Goal: Information Seeking & Learning: Learn about a topic

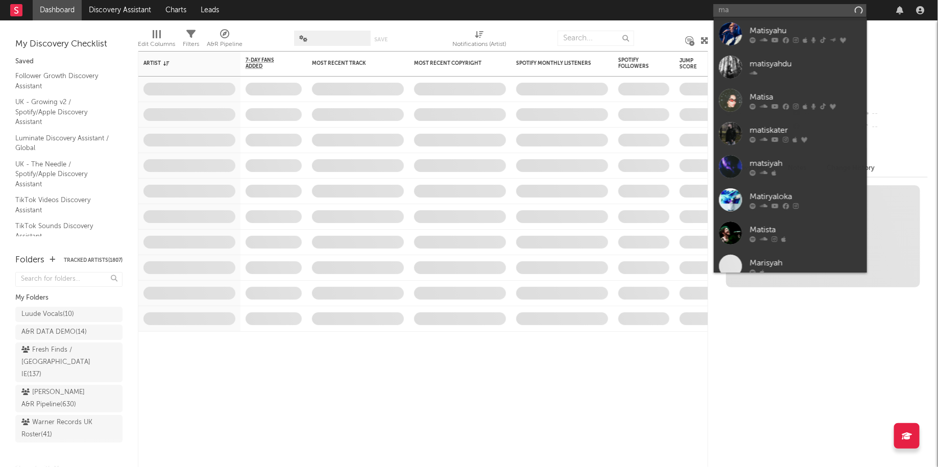
type input "m"
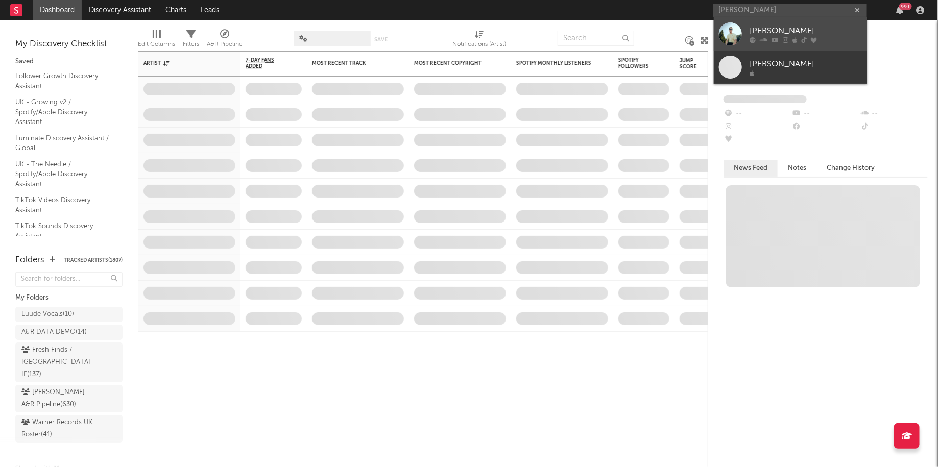
type input "[PERSON_NAME]"
click at [760, 40] on icon at bounding box center [763, 40] width 8 height 6
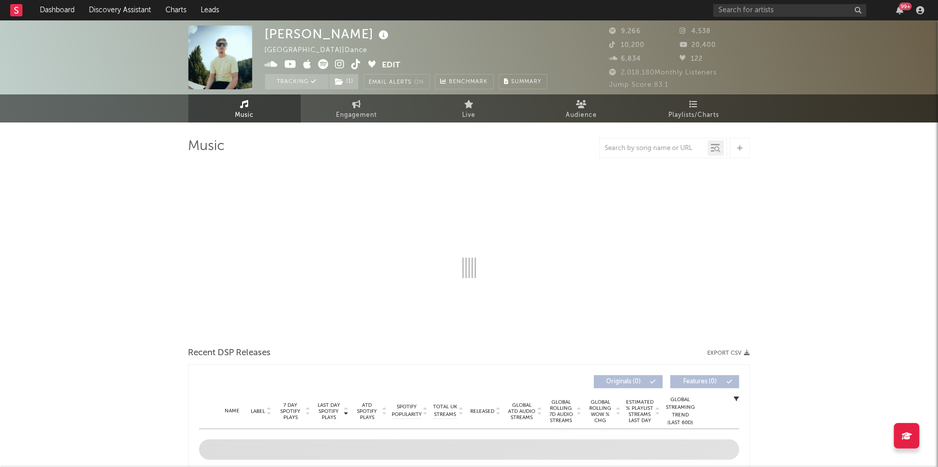
select select "6m"
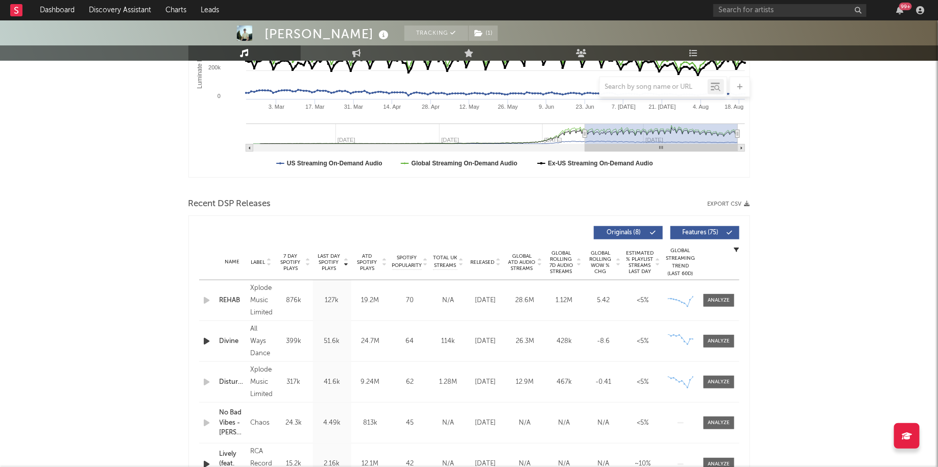
scroll to position [230, 0]
click at [704, 59] on link "Playlists/Charts" at bounding box center [693, 52] width 112 height 15
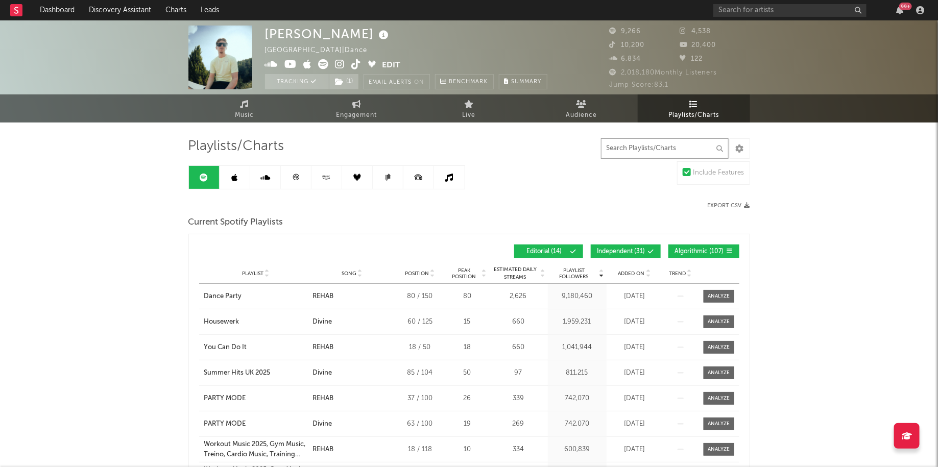
click at [689, 145] on input "text" at bounding box center [665, 148] width 128 height 20
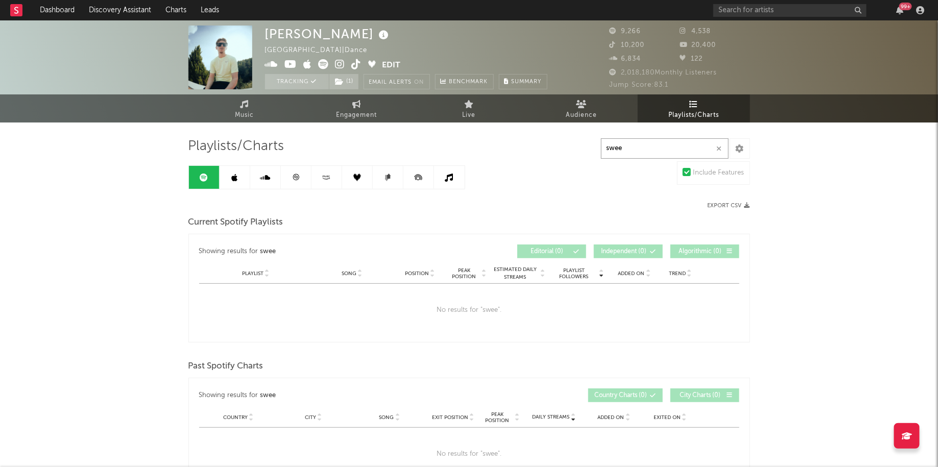
type input "swee"
click at [236, 181] on icon at bounding box center [234, 178] width 6 height 8
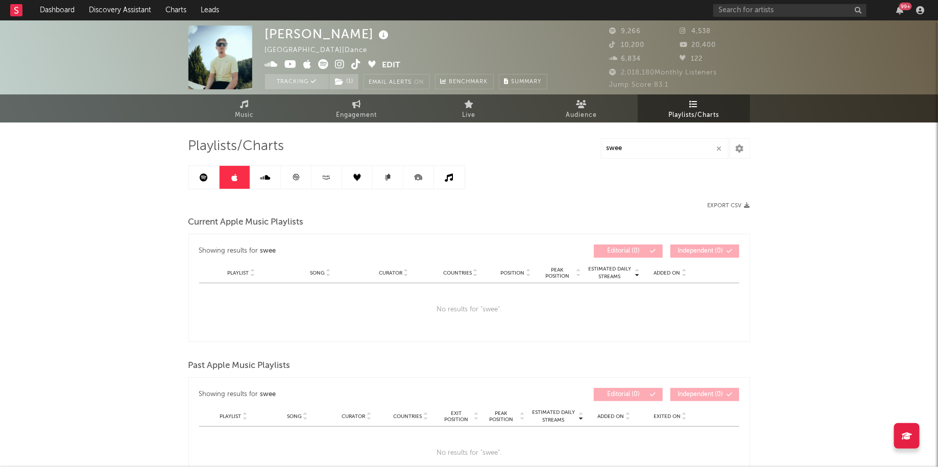
click at [266, 179] on icon at bounding box center [265, 178] width 10 height 8
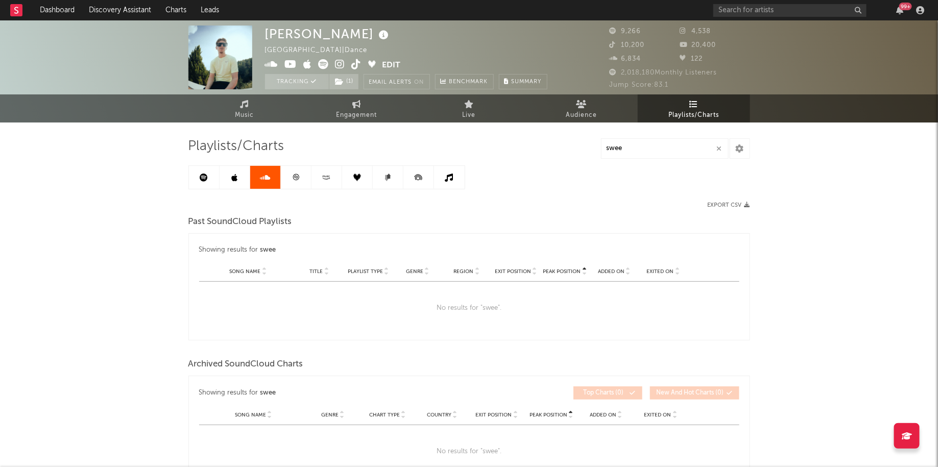
click at [305, 182] on link at bounding box center [296, 177] width 31 height 23
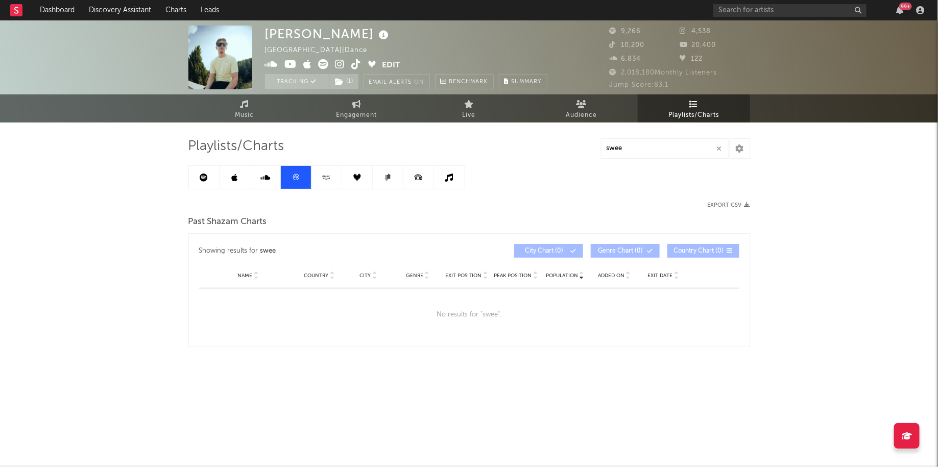
click at [320, 180] on link at bounding box center [326, 177] width 31 height 23
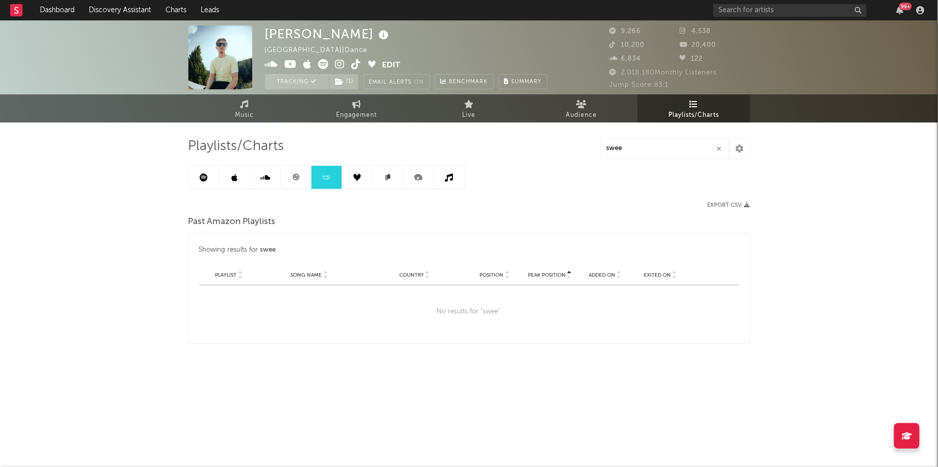
click at [357, 178] on icon at bounding box center [357, 178] width 8 height 8
click at [395, 181] on link at bounding box center [388, 177] width 31 height 23
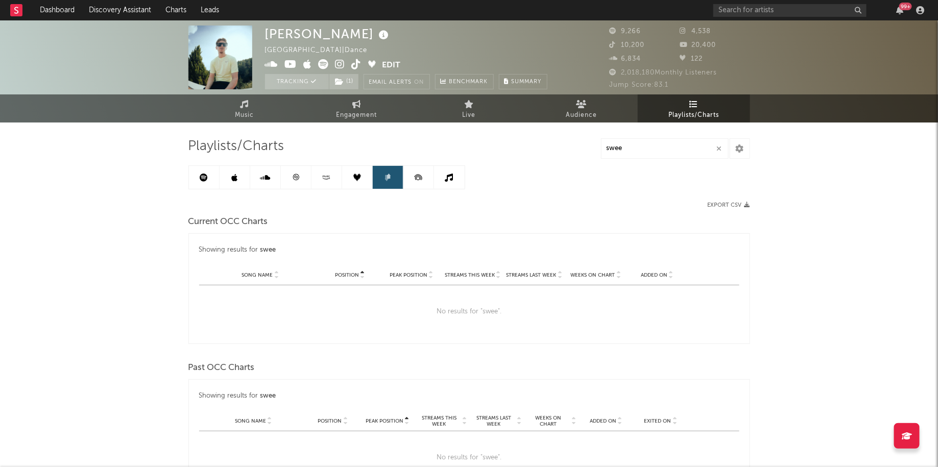
click at [410, 183] on icon at bounding box center [418, 177] width 23 height 23
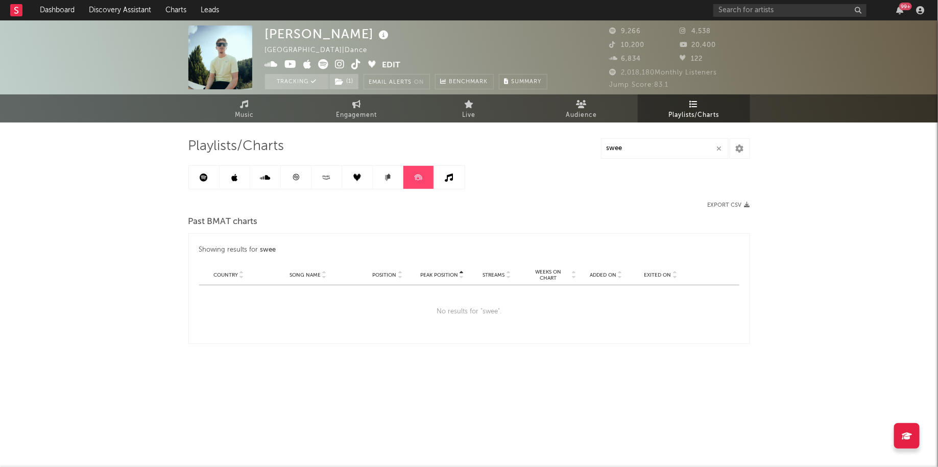
click at [459, 177] on link at bounding box center [449, 177] width 31 height 23
click at [212, 169] on link at bounding box center [204, 177] width 31 height 23
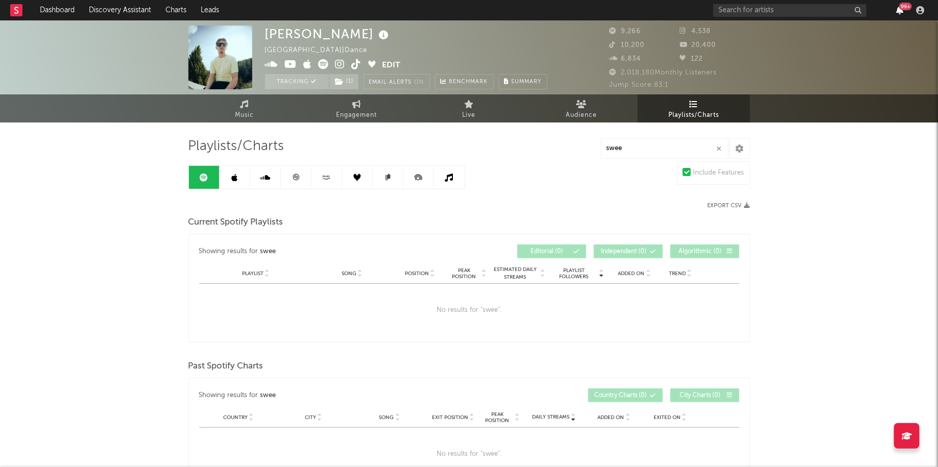
click at [898, 10] on icon "button" at bounding box center [899, 10] width 7 height 8
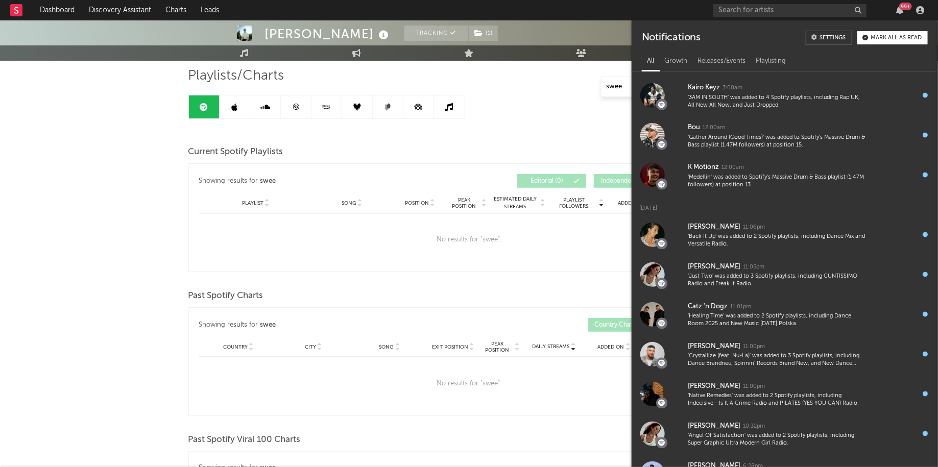
scroll to position [83, 0]
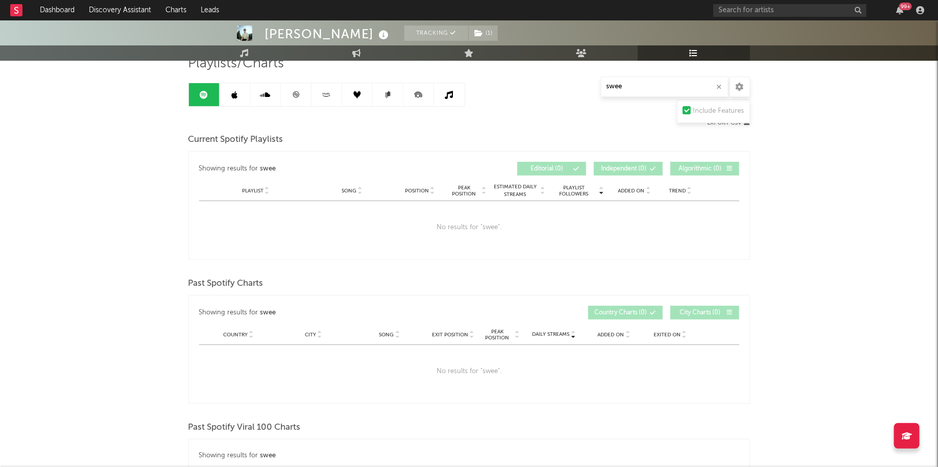
click at [470, 240] on div "No results for " swee "." at bounding box center [469, 227] width 540 height 53
click at [761, 11] on input "text" at bounding box center [789, 10] width 153 height 13
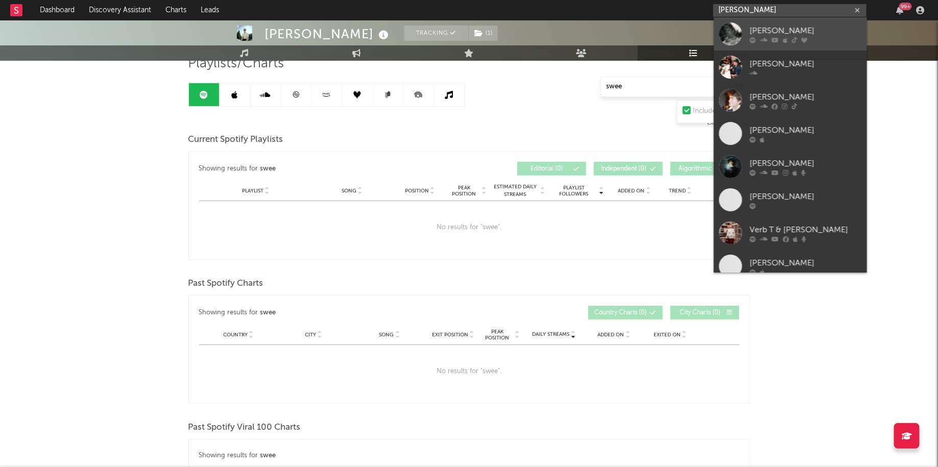
type input "[PERSON_NAME]"
click at [775, 34] on div "[PERSON_NAME]" at bounding box center [805, 30] width 112 height 12
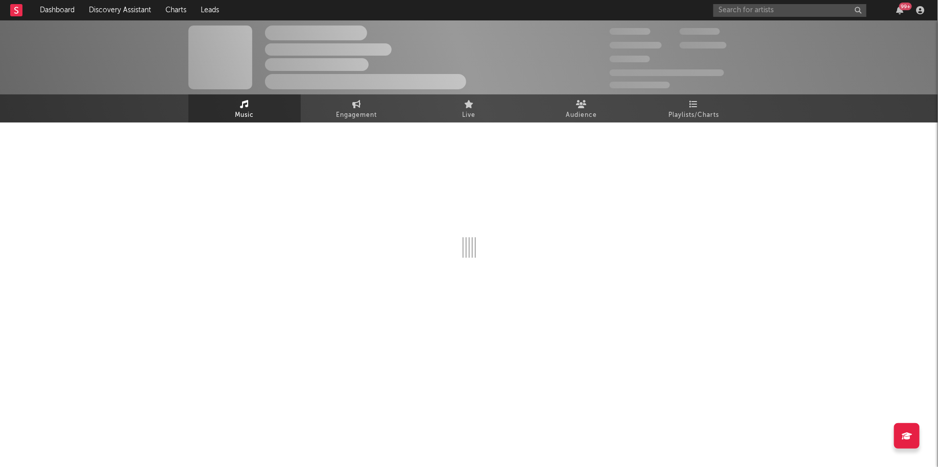
select select "1w"
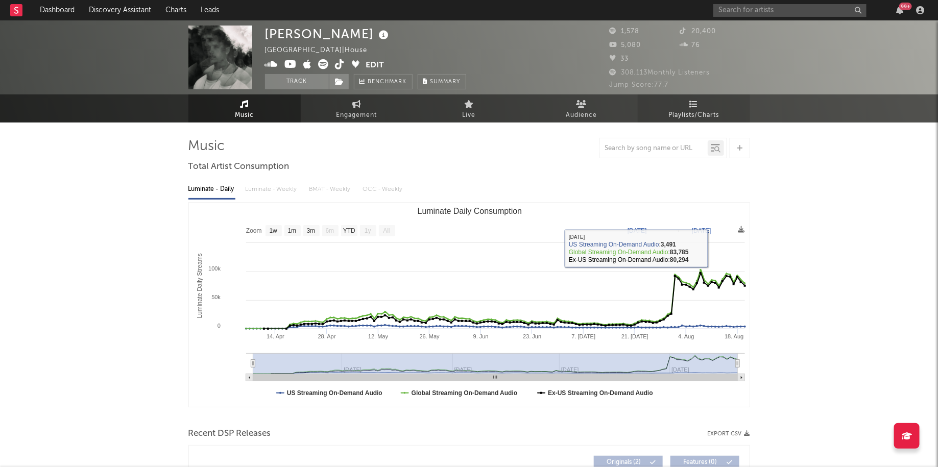
click at [708, 112] on span "Playlists/Charts" at bounding box center [693, 115] width 51 height 12
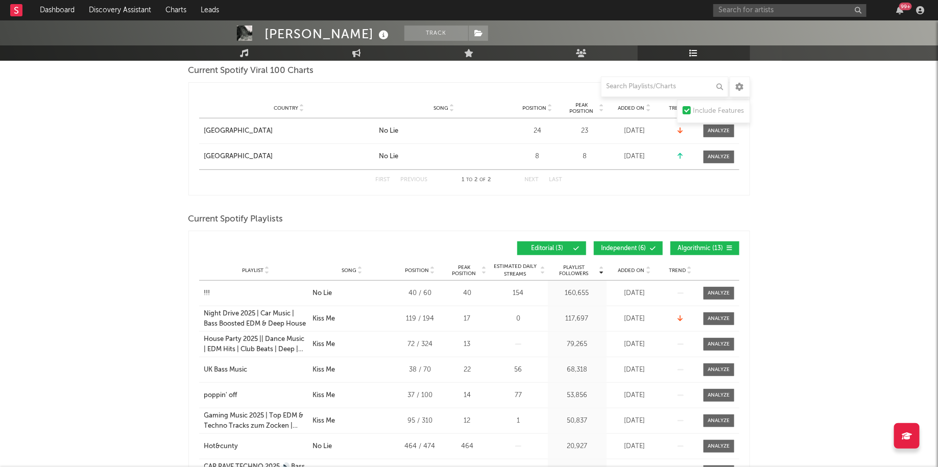
scroll to position [302, 0]
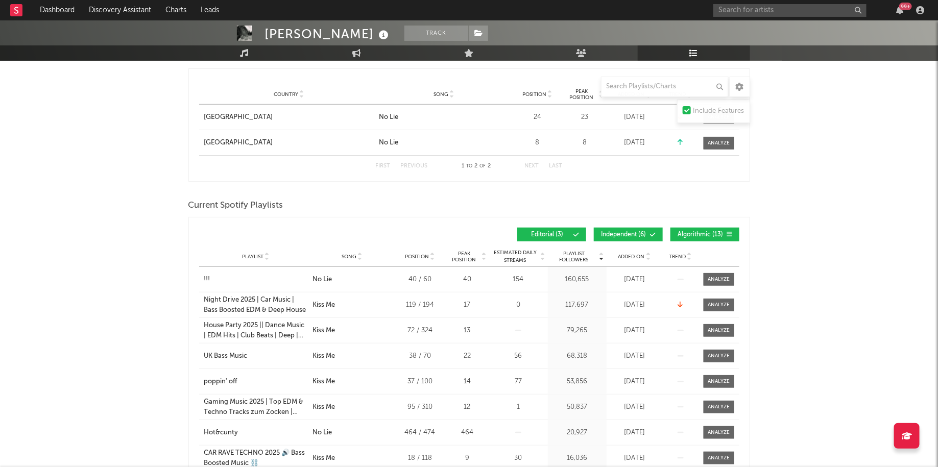
click at [615, 229] on button "Independent ( 6 )" at bounding box center [628, 235] width 69 height 14
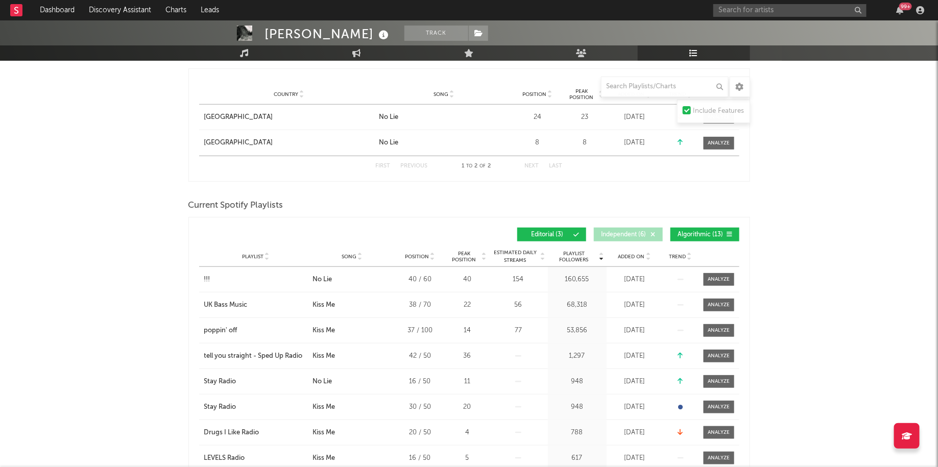
click at [698, 228] on button "Algorithmic ( 13 )" at bounding box center [704, 235] width 69 height 14
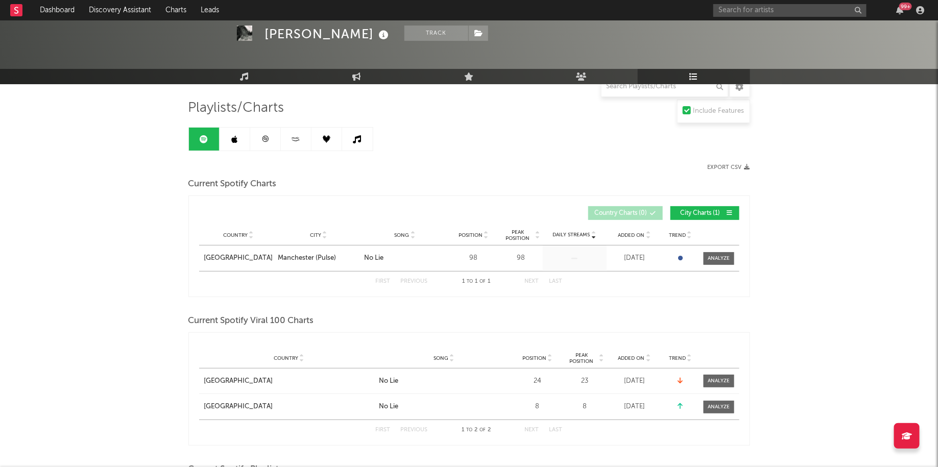
scroll to position [39, 0]
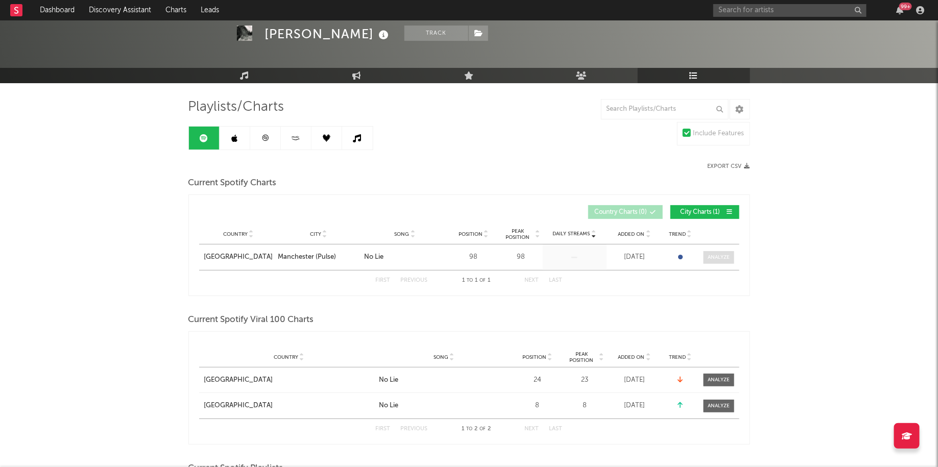
click at [711, 258] on div at bounding box center [718, 258] width 22 height 8
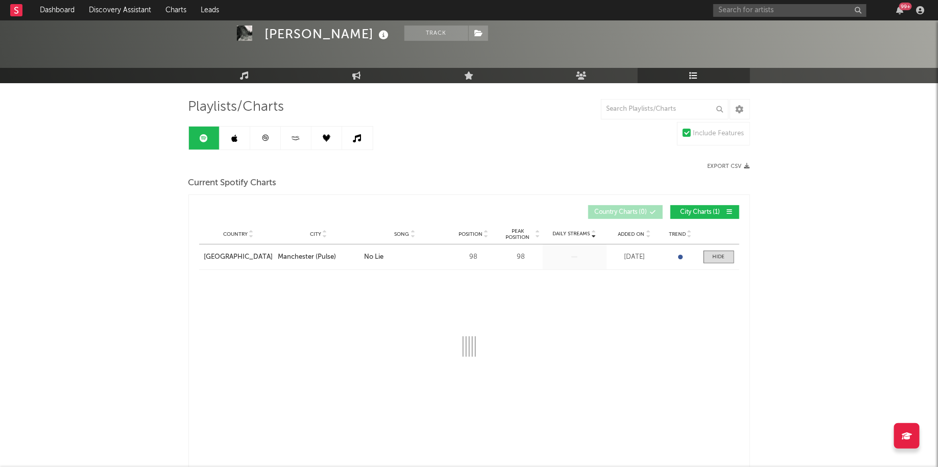
click at [302, 137] on link at bounding box center [296, 138] width 31 height 23
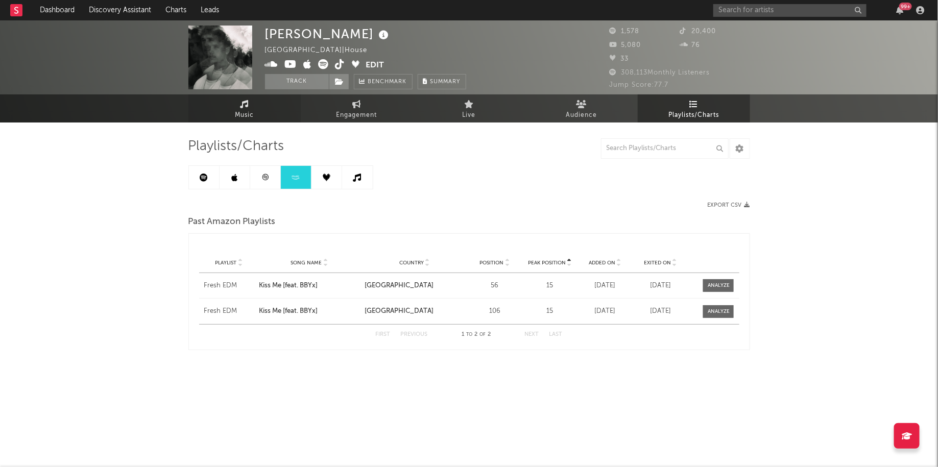
click at [259, 100] on link "Music" at bounding box center [244, 108] width 112 height 28
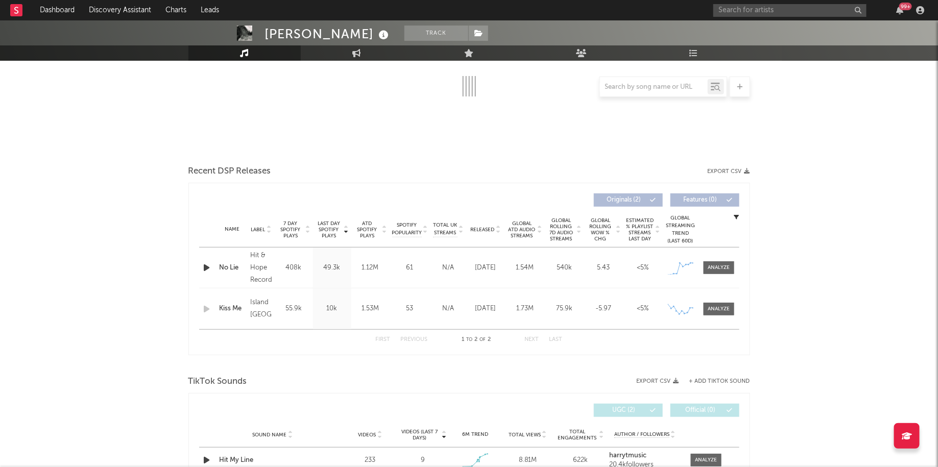
select select "1w"
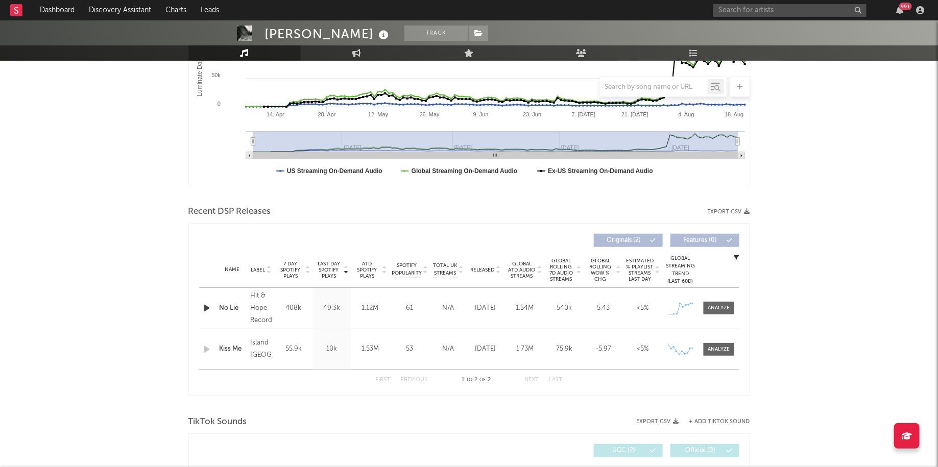
scroll to position [239, 0]
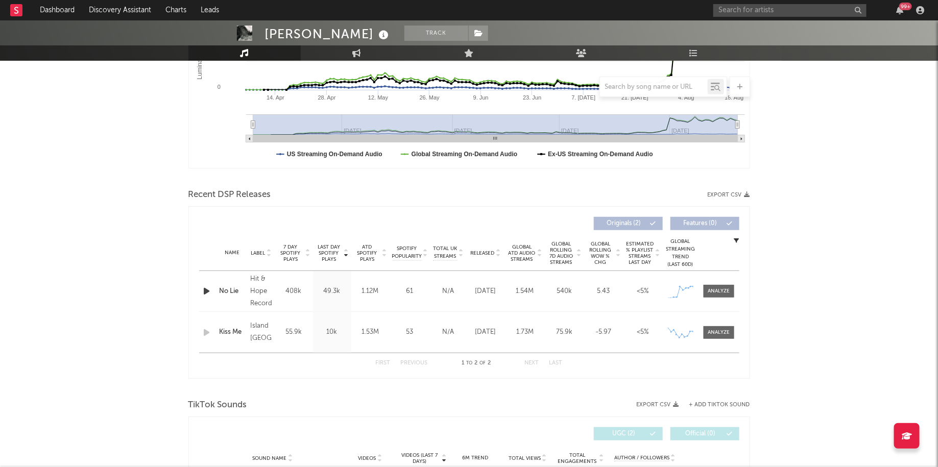
click at [721, 302] on div "Name No Lie Copyright 2025 Hit & Hope Records Label Hit & Hope Records Album Na…" at bounding box center [469, 291] width 540 height 40
click at [722, 288] on div at bounding box center [718, 291] width 22 height 8
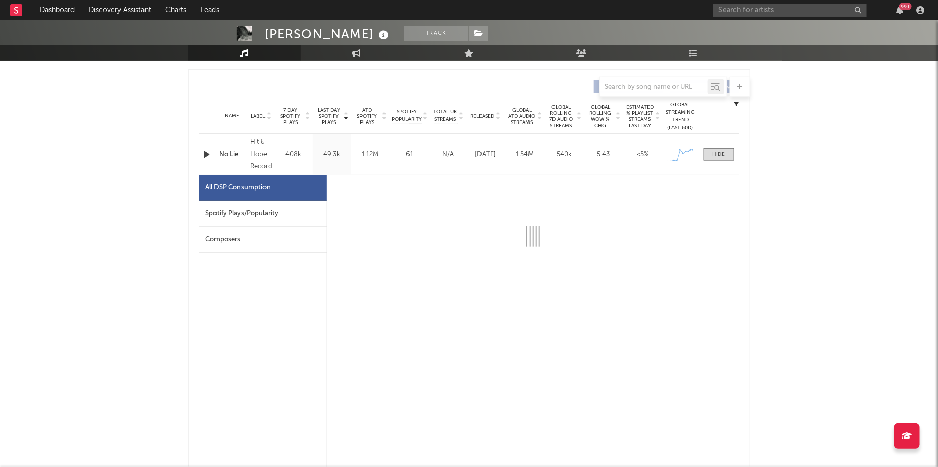
scroll to position [398, 0]
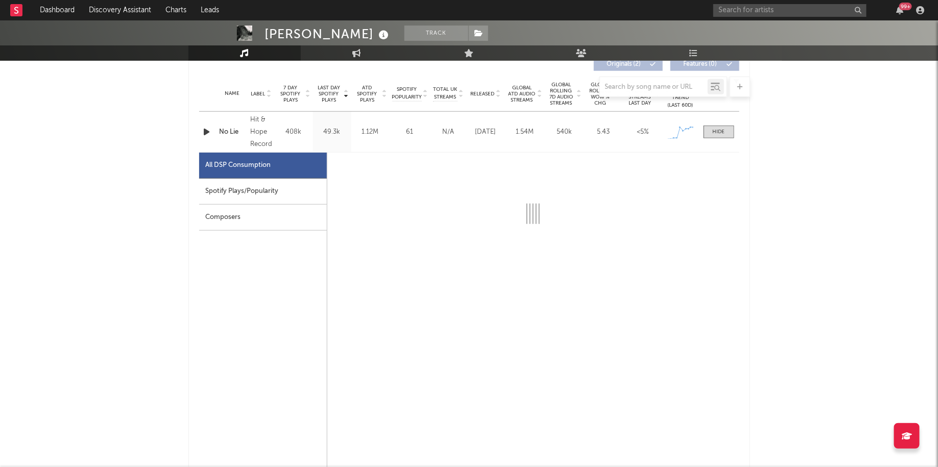
select select "1w"
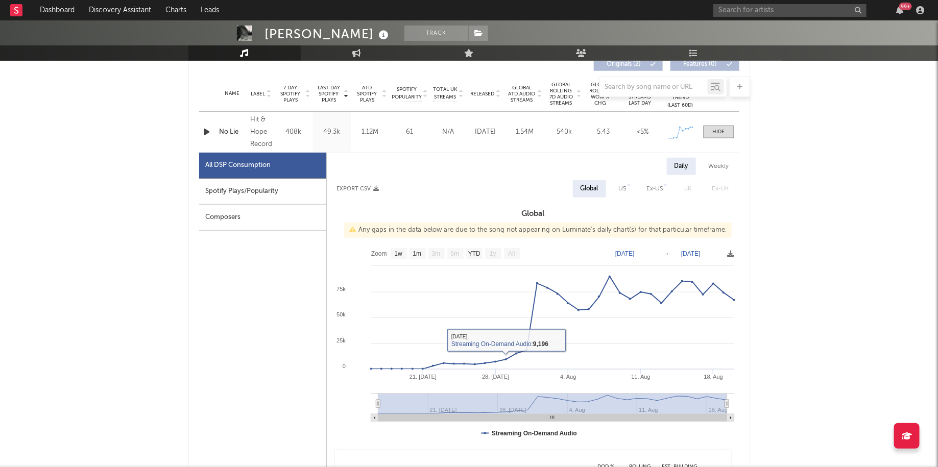
click at [285, 186] on div "Spotify Plays/Popularity" at bounding box center [262, 192] width 127 height 26
select select "1w"
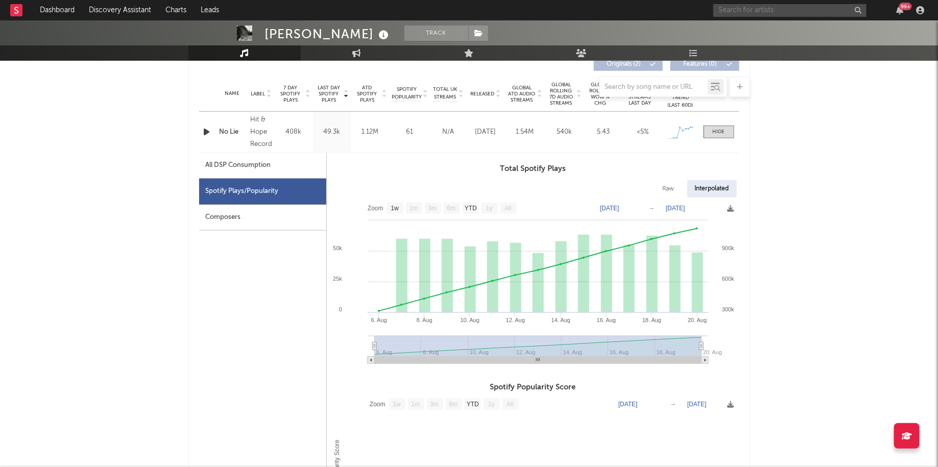
click at [759, 11] on input "text" at bounding box center [789, 10] width 153 height 13
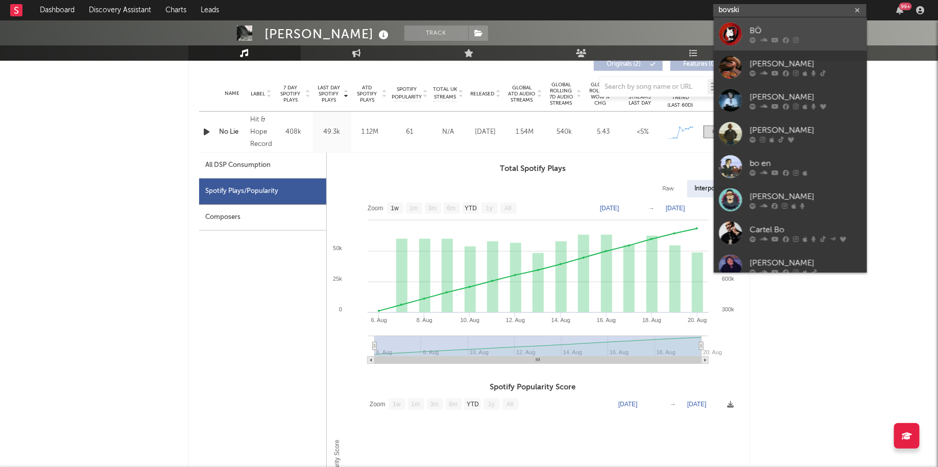
type input "bovski"
click at [758, 29] on div "BÖ" at bounding box center [805, 30] width 112 height 12
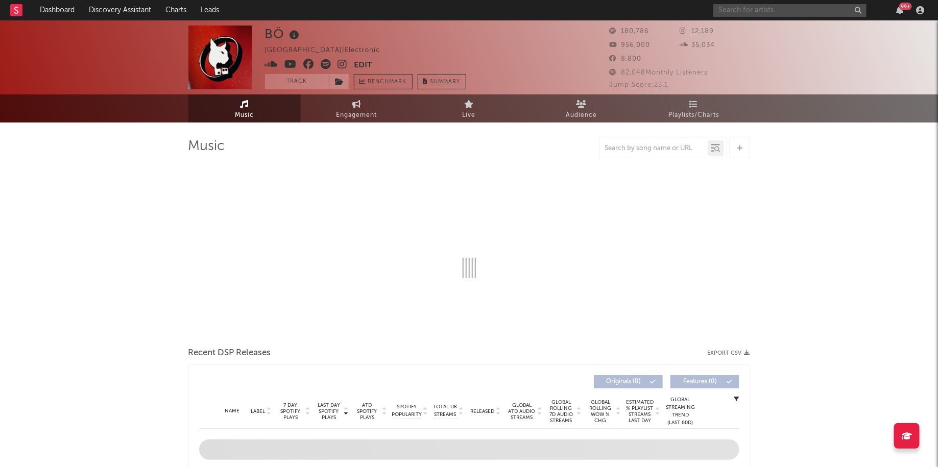
click at [755, 11] on input "text" at bounding box center [789, 10] width 153 height 13
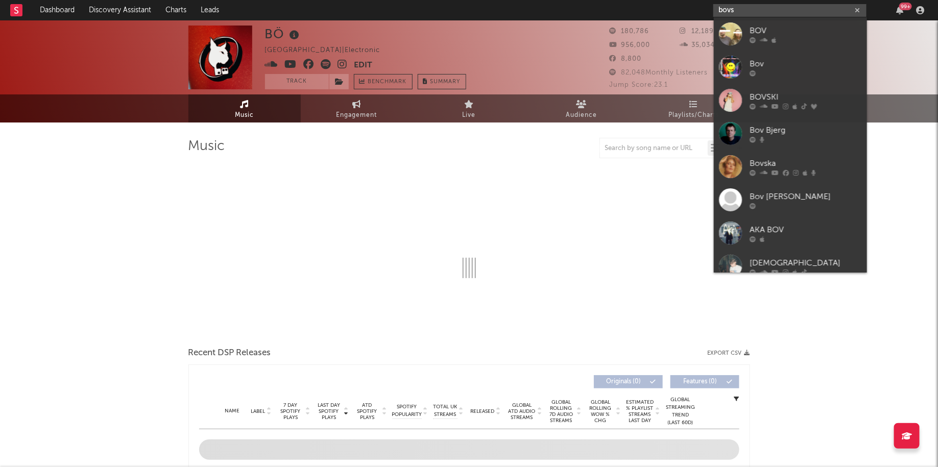
type input "bovsk"
select select "6m"
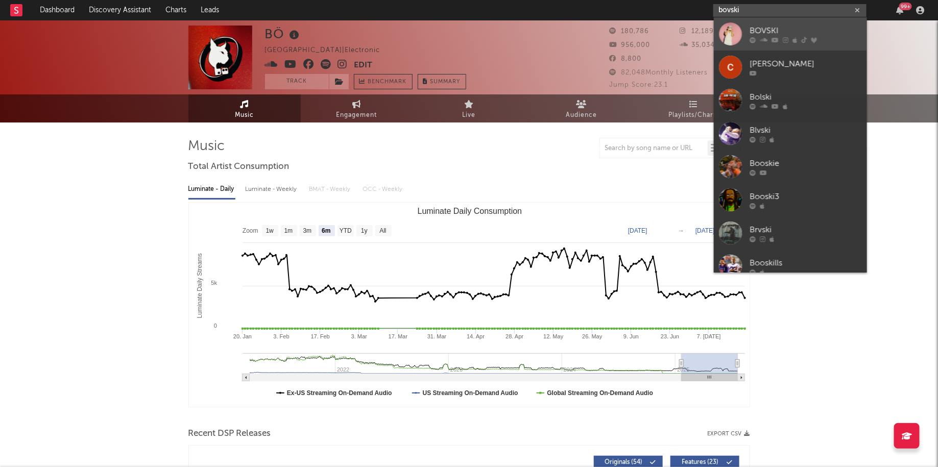
type input "bovski"
click at [754, 29] on div "BOVSKI" at bounding box center [805, 30] width 112 height 12
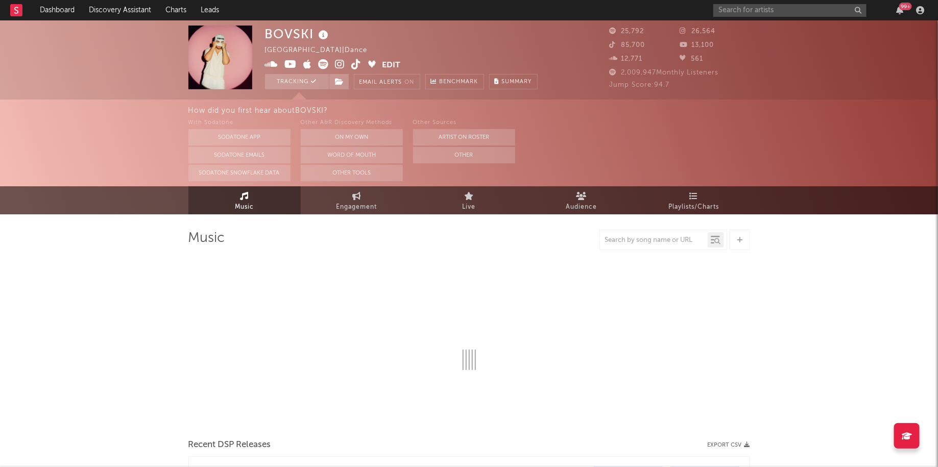
select select "6m"
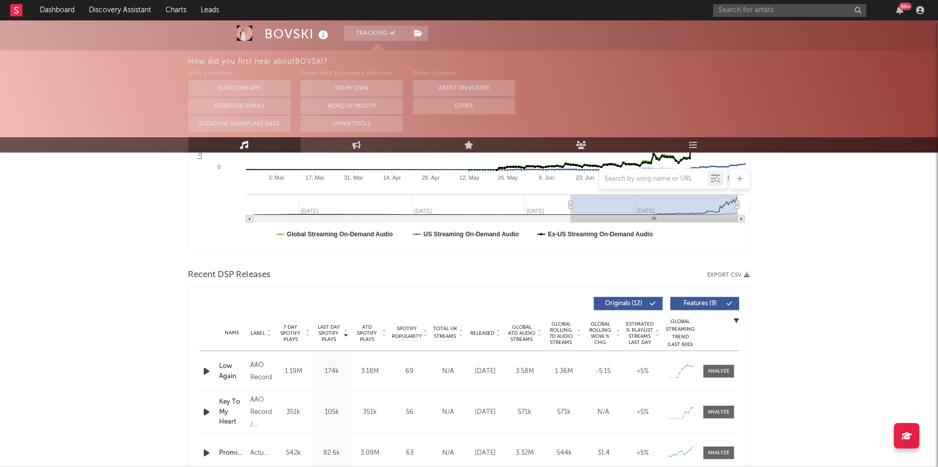
scroll to position [272, 0]
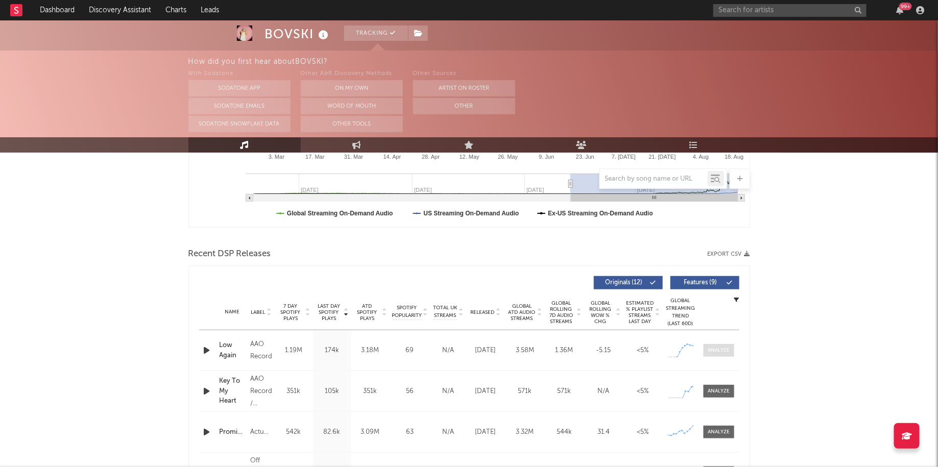
click at [722, 351] on div at bounding box center [718, 351] width 22 height 8
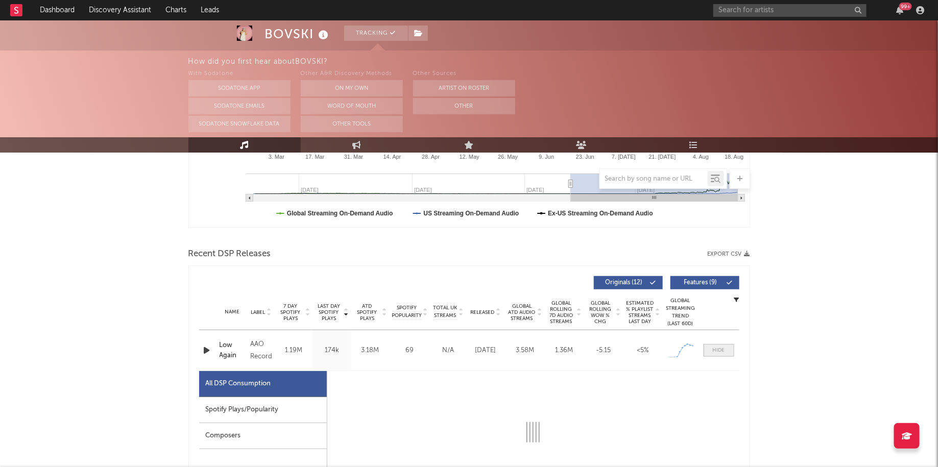
select select "1w"
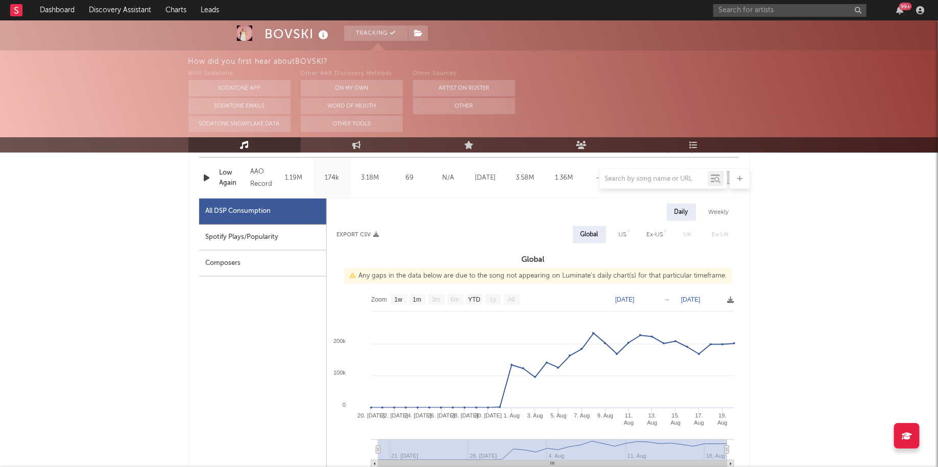
scroll to position [447, 0]
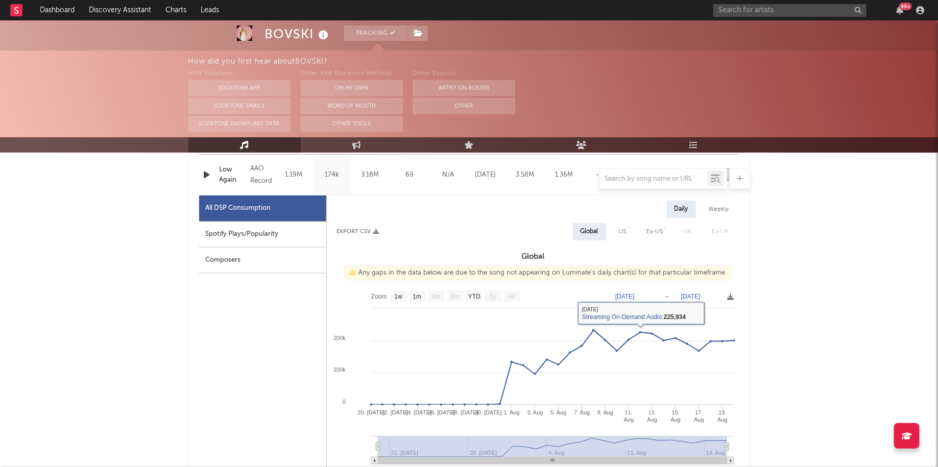
click at [315, 242] on div "Spotify Plays/Popularity" at bounding box center [262, 235] width 127 height 26
select select "1w"
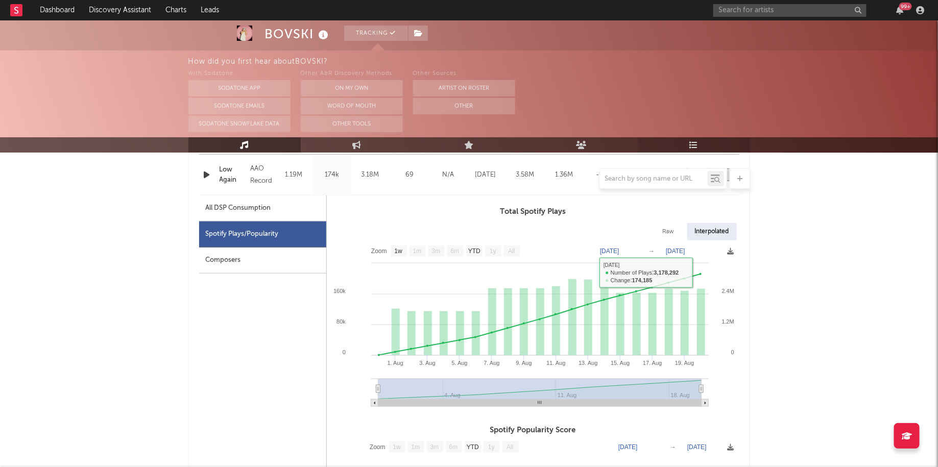
click at [696, 137] on link "Playlists/Charts" at bounding box center [693, 144] width 112 height 15
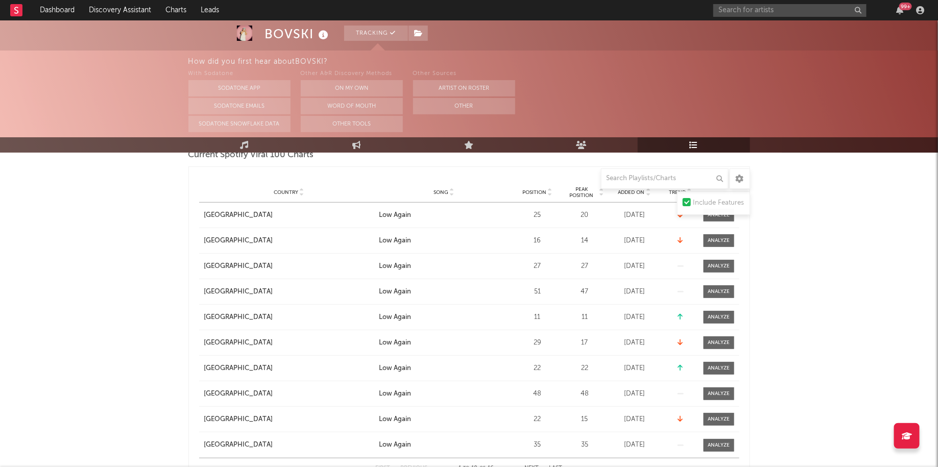
scroll to position [83, 0]
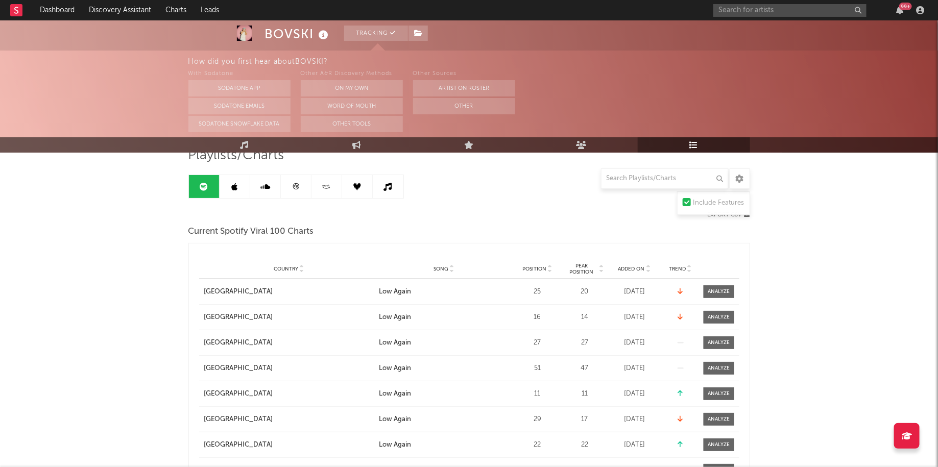
click at [537, 271] on div "Position" at bounding box center [537, 269] width 46 height 8
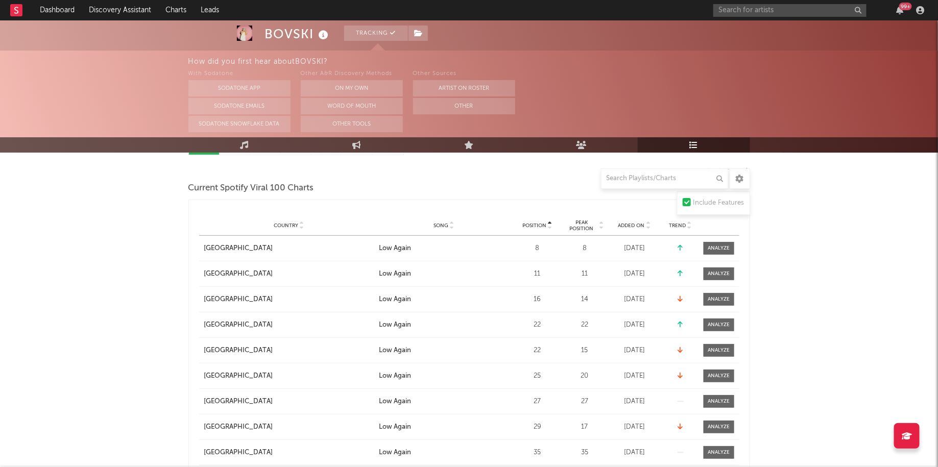
scroll to position [129, 0]
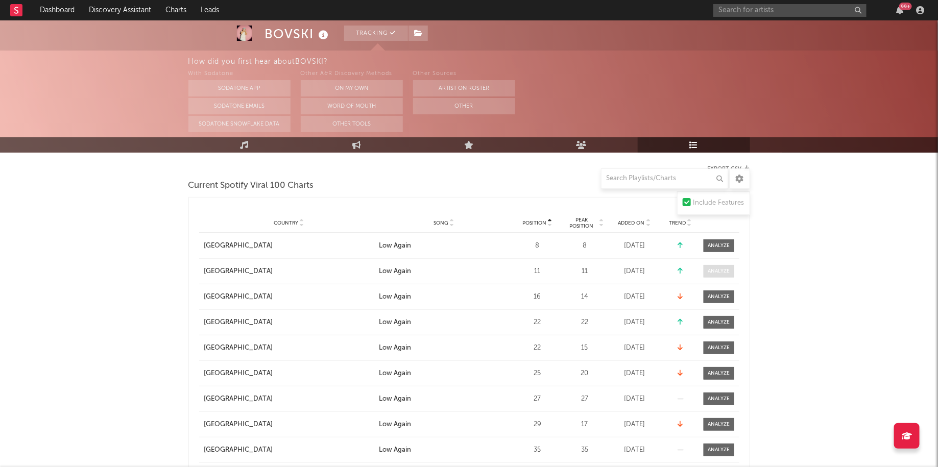
click at [716, 271] on div at bounding box center [718, 271] width 22 height 8
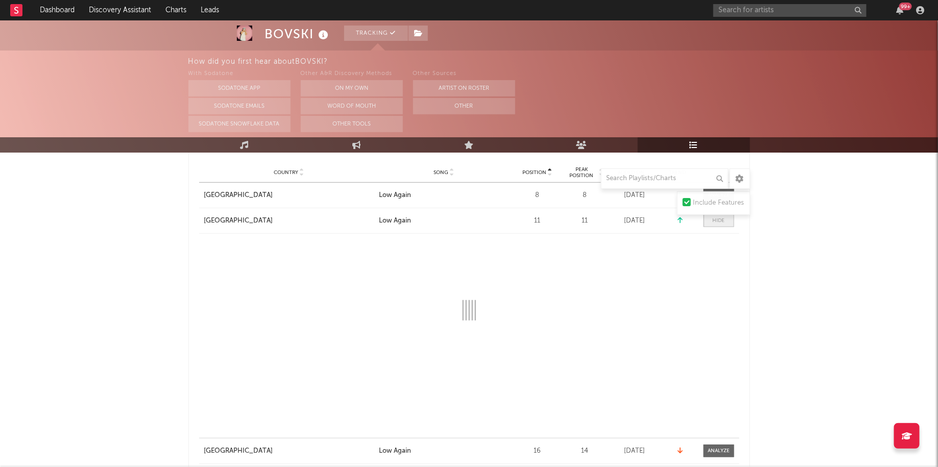
scroll to position [192, 0]
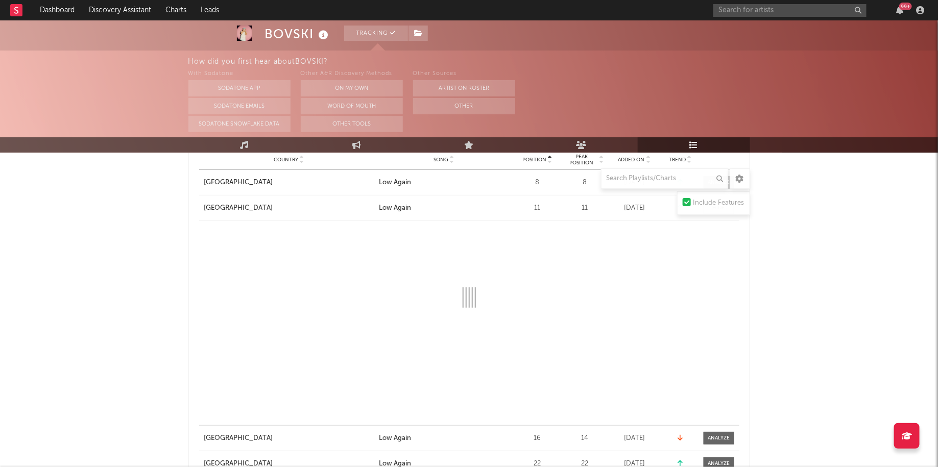
select select "1w"
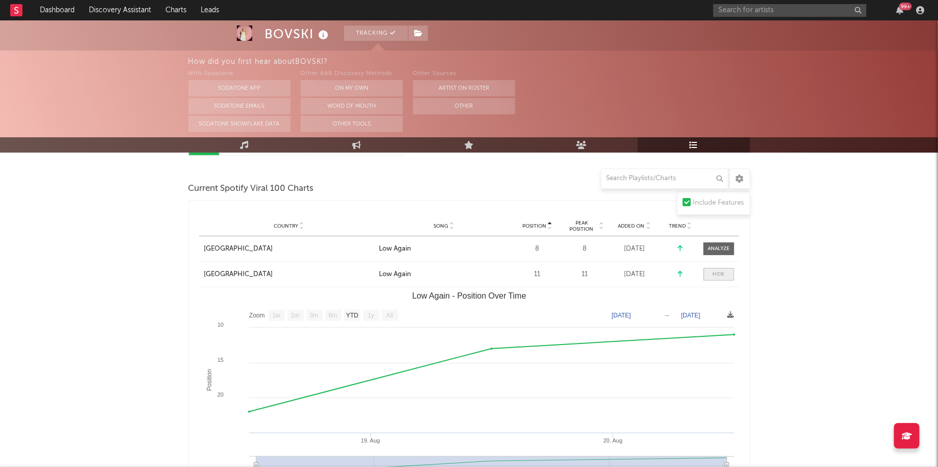
click at [721, 272] on div at bounding box center [718, 275] width 12 height 8
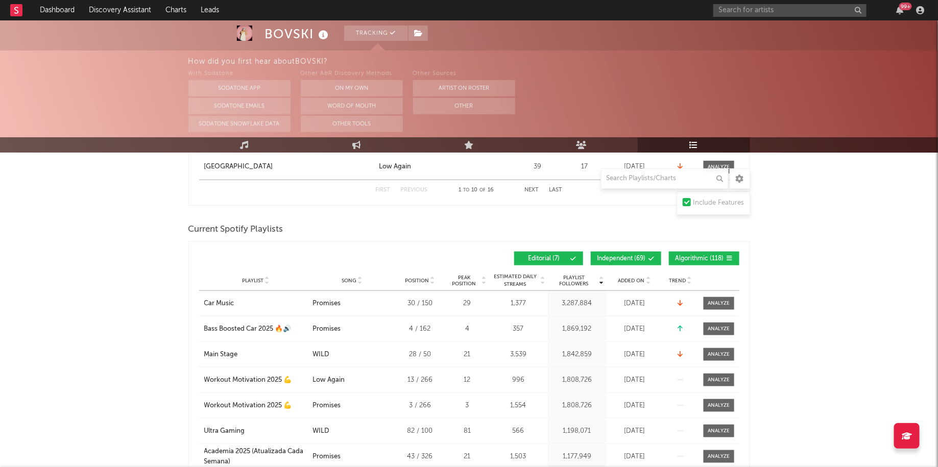
scroll to position [446, 0]
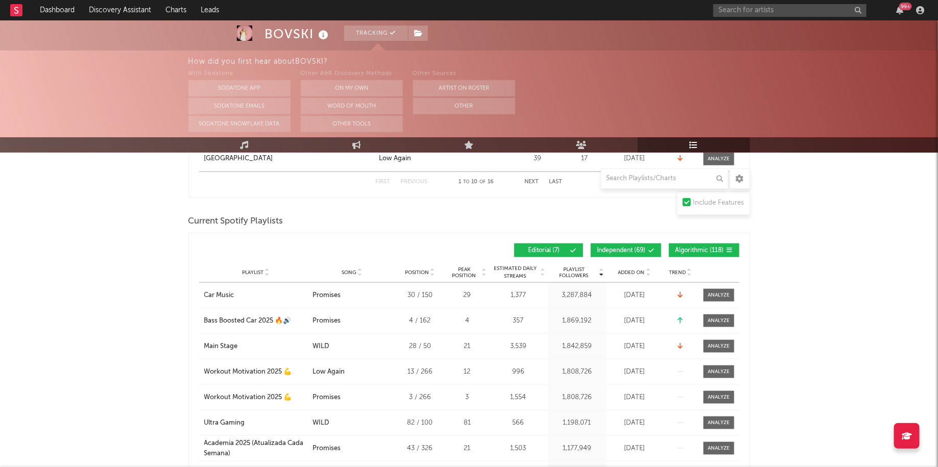
click at [610, 251] on span "Independent ( 69 )" at bounding box center [621, 251] width 48 height 6
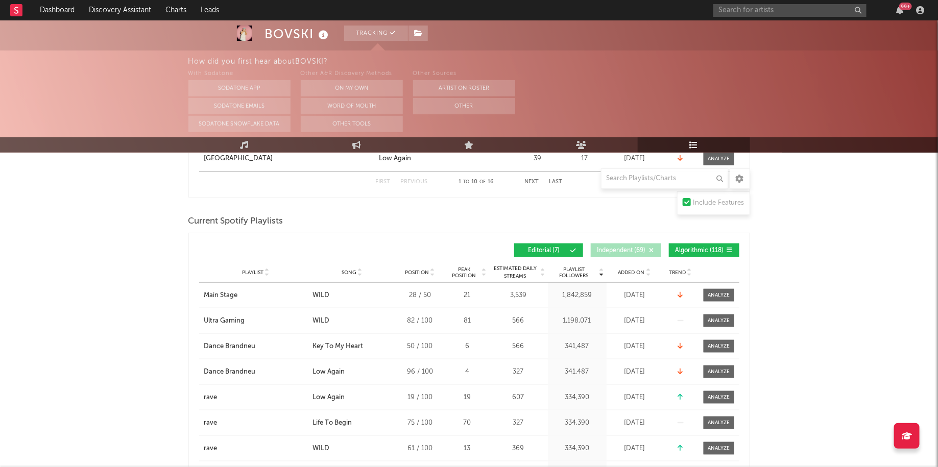
click at [688, 236] on div "Playlist Followers Playlist Song Position Peak Position Playlist Followers Adde…" at bounding box center [468, 398] width 561 height 331
click at [693, 248] on span "Algorithmic ( 118 )" at bounding box center [699, 251] width 48 height 6
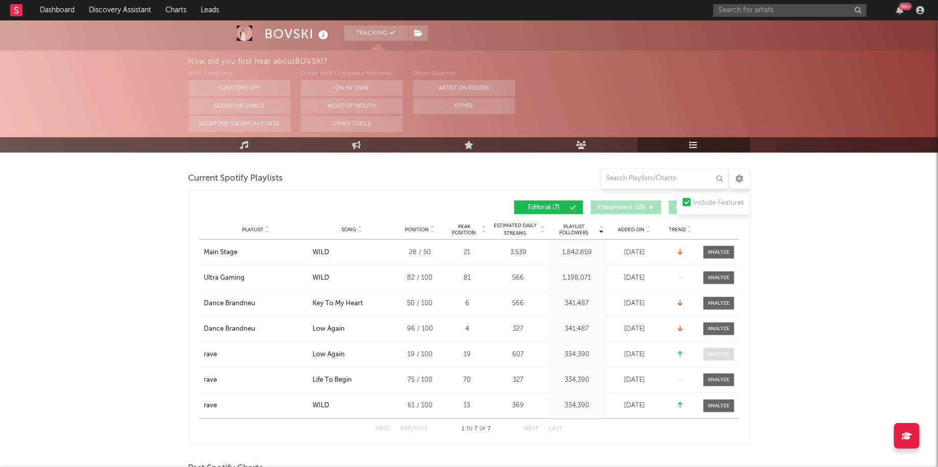
click at [716, 351] on div at bounding box center [718, 355] width 22 height 8
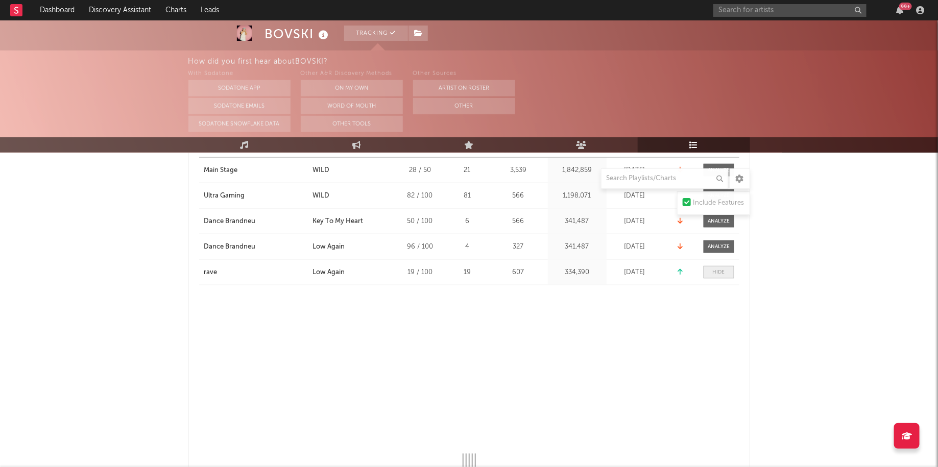
scroll to position [585, 0]
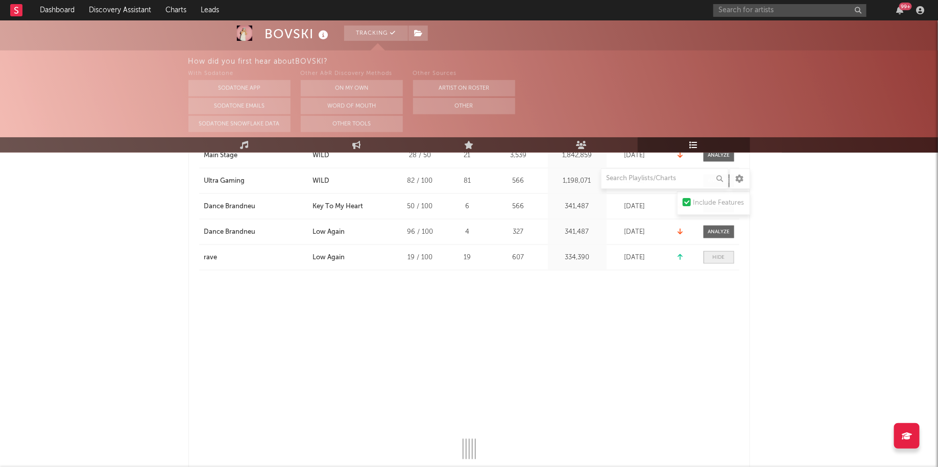
select select "1w"
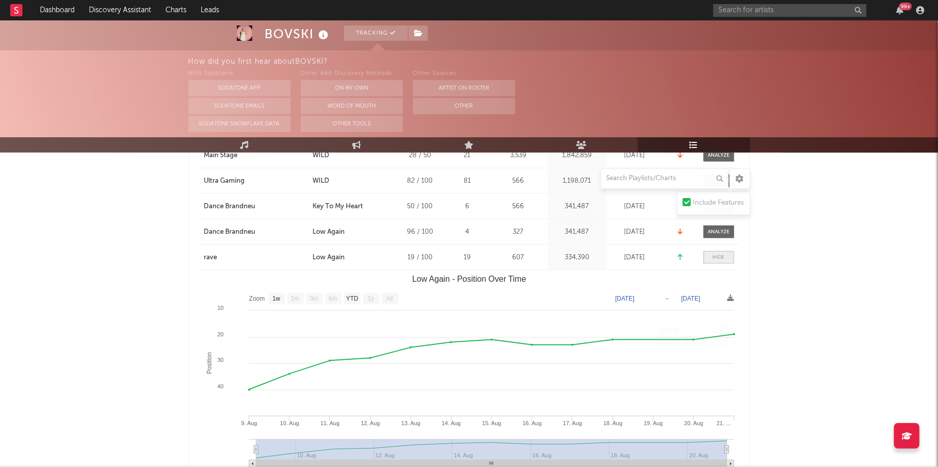
click at [720, 255] on div at bounding box center [718, 258] width 12 height 8
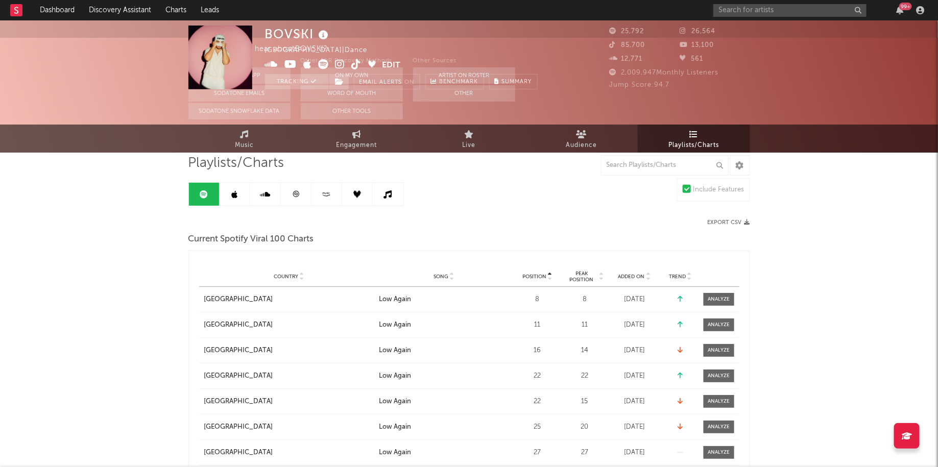
scroll to position [0, 0]
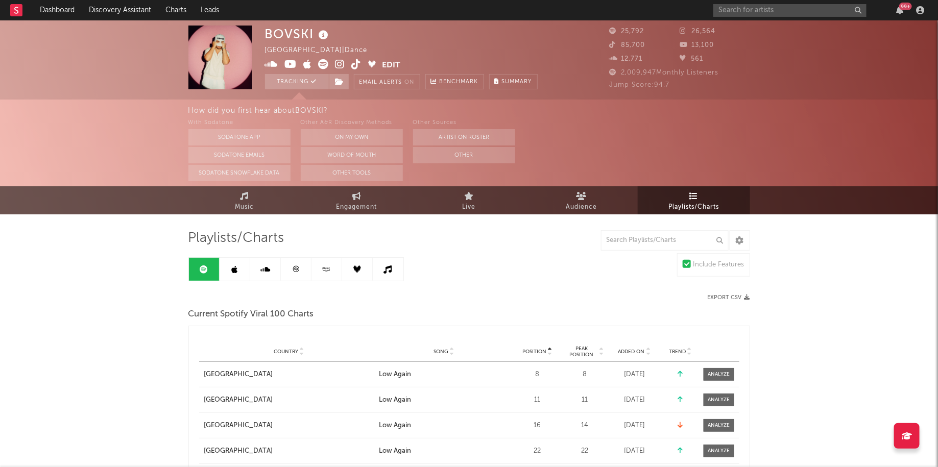
click at [294, 270] on icon at bounding box center [296, 269] width 8 height 8
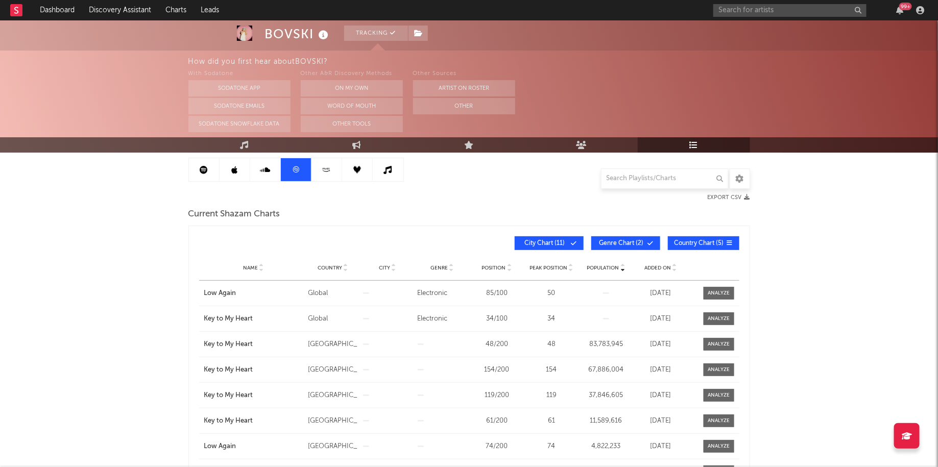
scroll to position [107, 0]
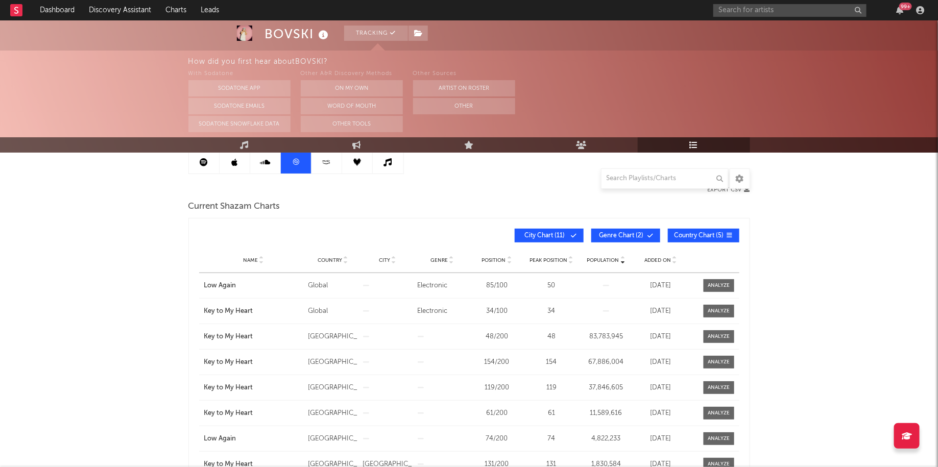
click at [268, 158] on icon at bounding box center [265, 162] width 10 height 8
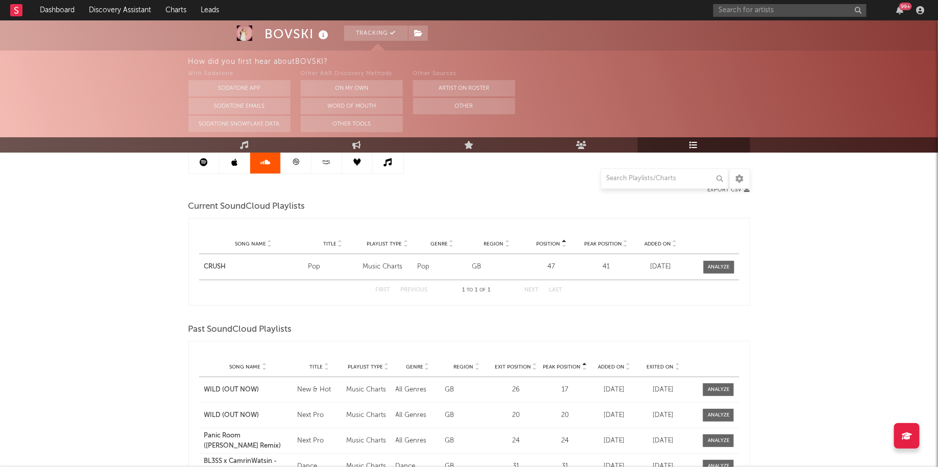
click at [235, 162] on icon at bounding box center [234, 162] width 6 height 8
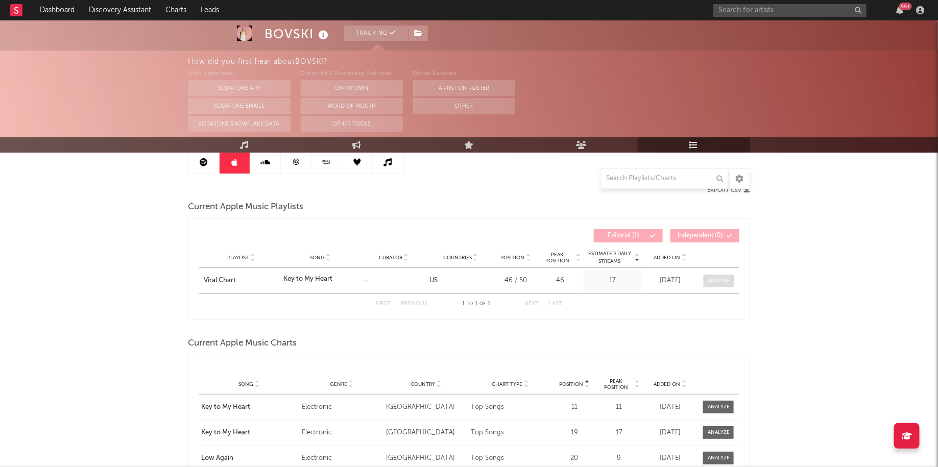
click at [726, 283] on div at bounding box center [718, 281] width 22 height 8
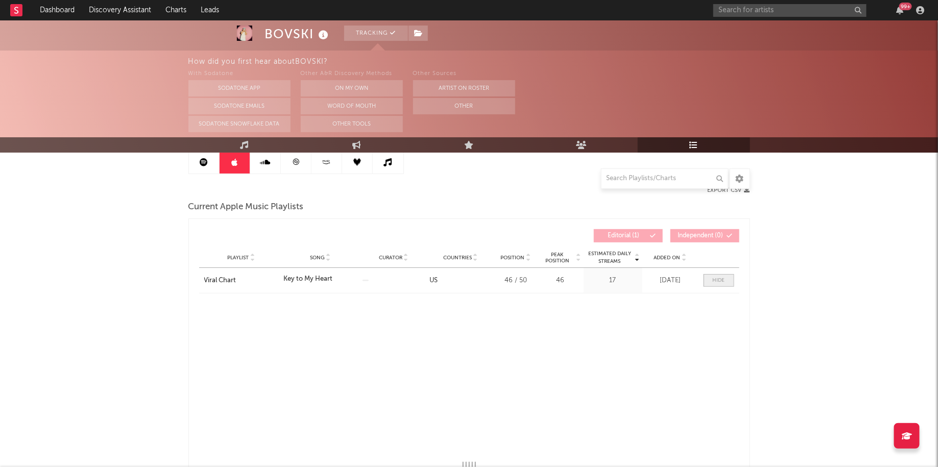
select select "1w"
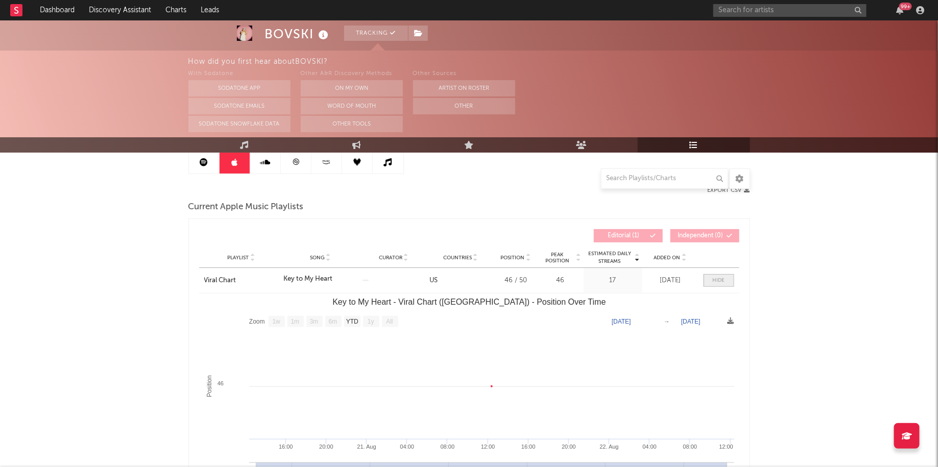
click at [726, 283] on span at bounding box center [718, 280] width 31 height 13
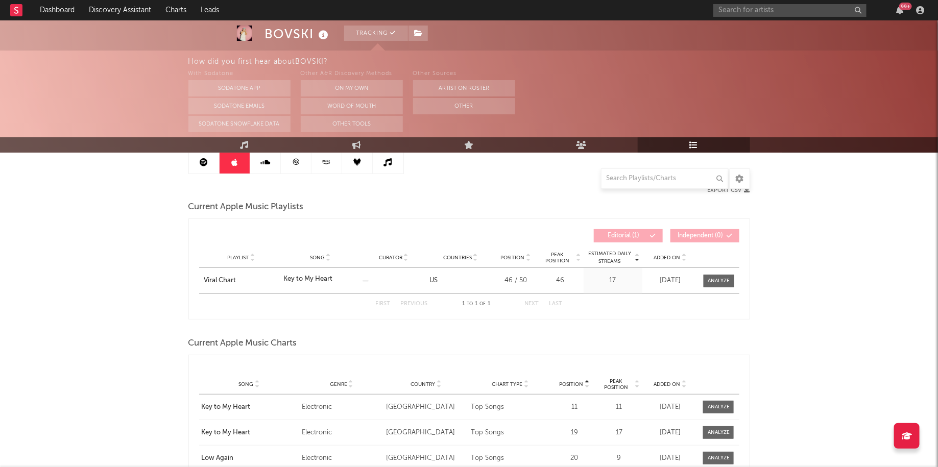
click at [201, 165] on icon at bounding box center [204, 162] width 8 height 8
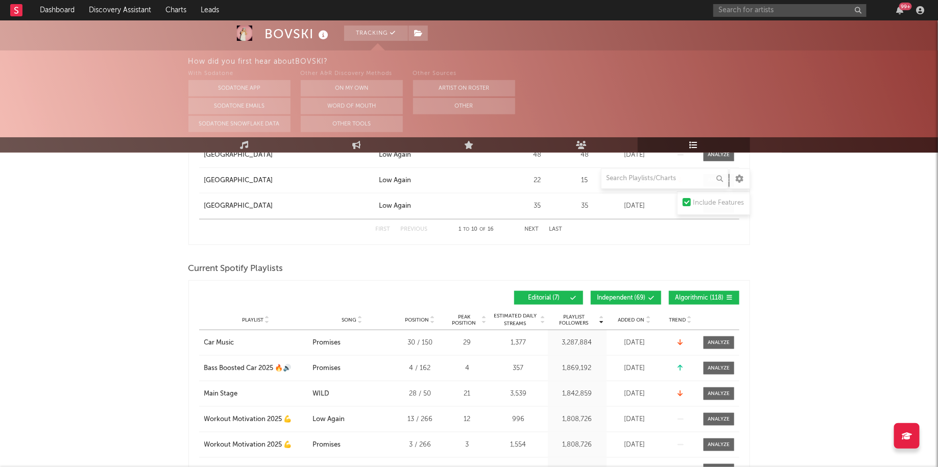
scroll to position [430, 0]
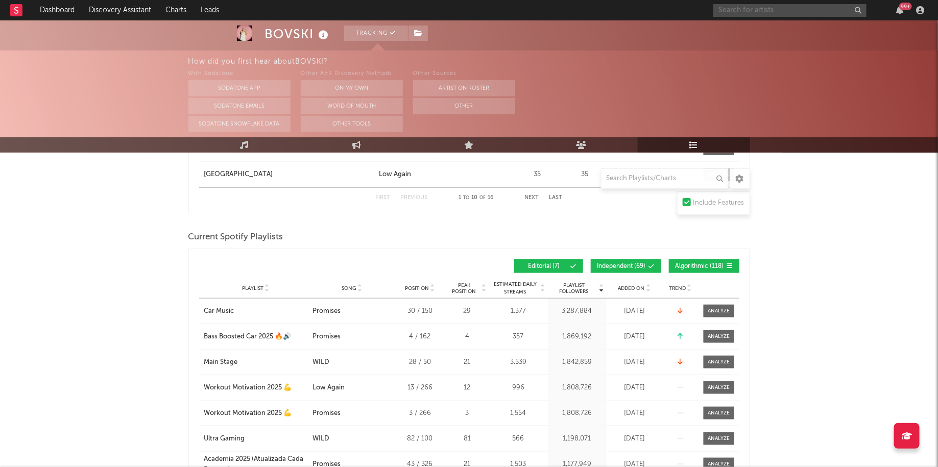
click at [757, 12] on input "text" at bounding box center [789, 10] width 153 height 13
type input "nate band"
click at [785, 16] on div "nate band 99 +" at bounding box center [820, 10] width 214 height 20
click at [778, 10] on input "nate band" at bounding box center [789, 10] width 153 height 13
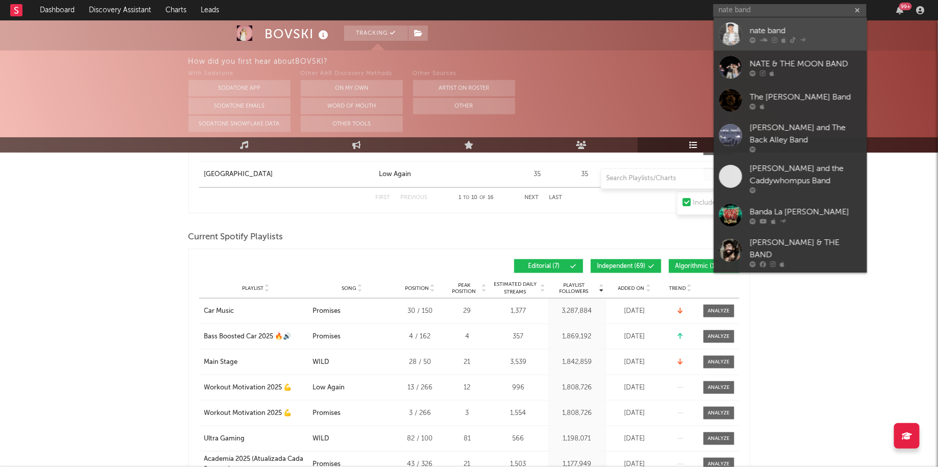
click at [770, 39] on div at bounding box center [805, 40] width 112 height 6
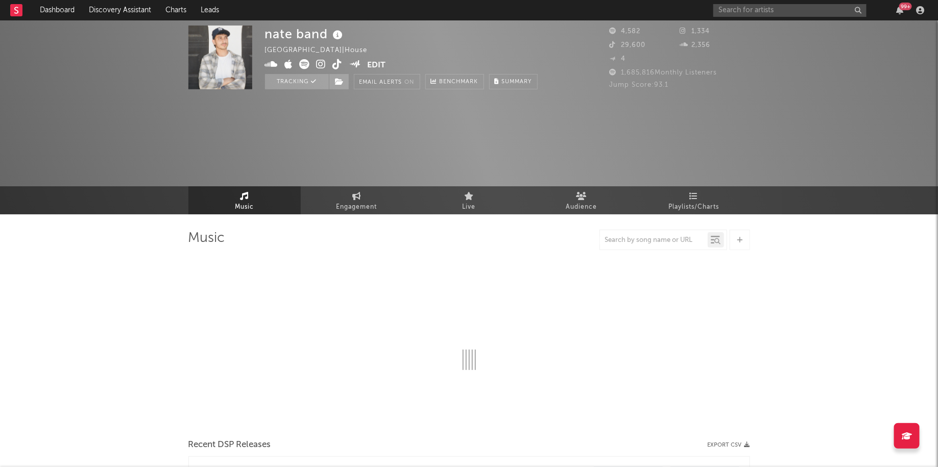
select select "1w"
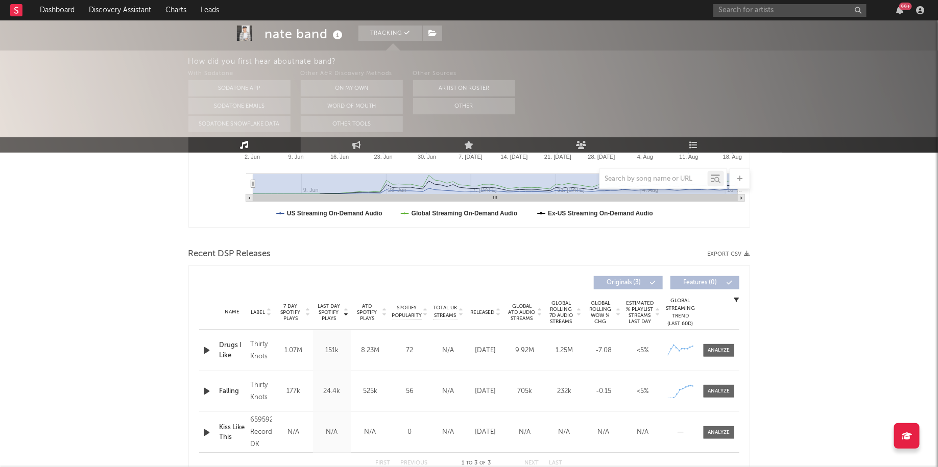
scroll to position [278, 0]
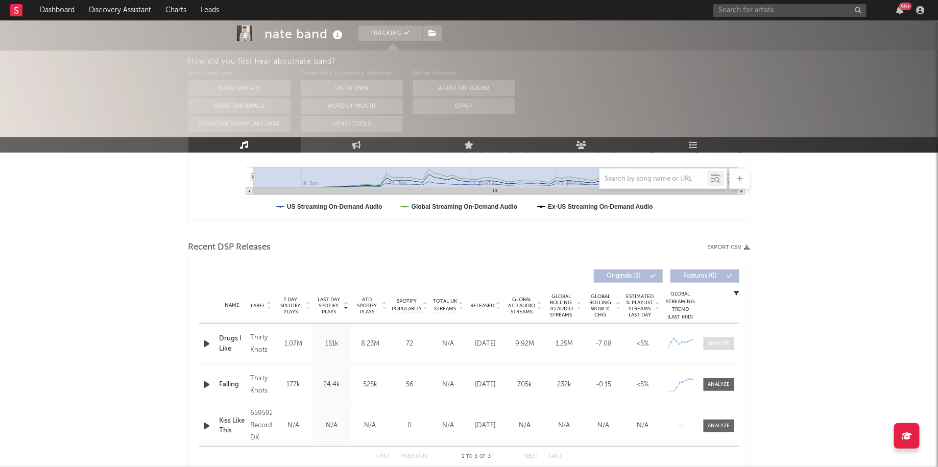
click at [714, 340] on div at bounding box center [718, 344] width 22 height 8
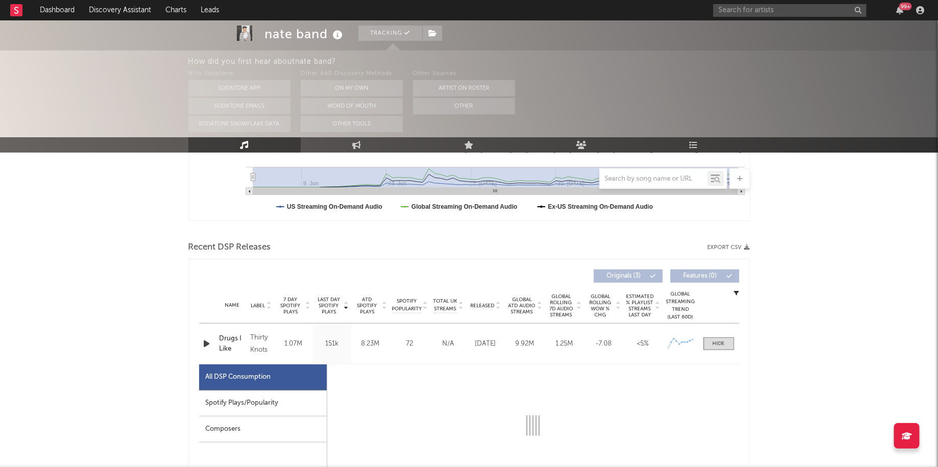
select select "1w"
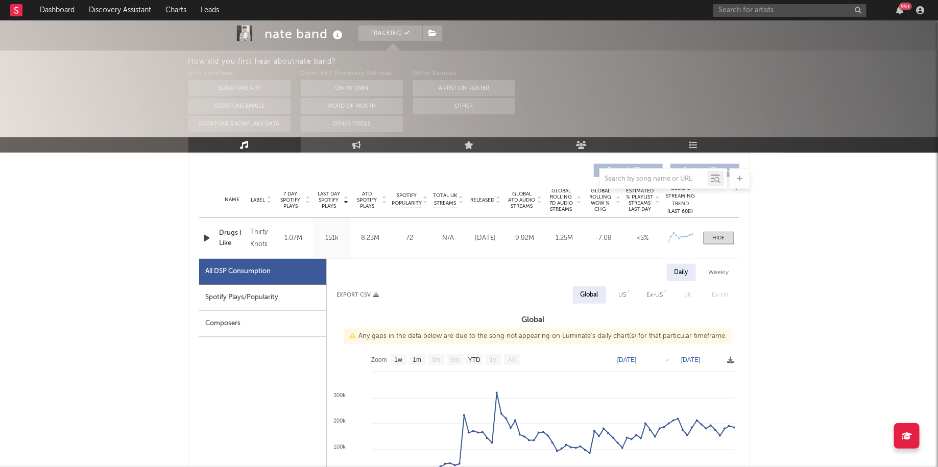
scroll to position [406, 0]
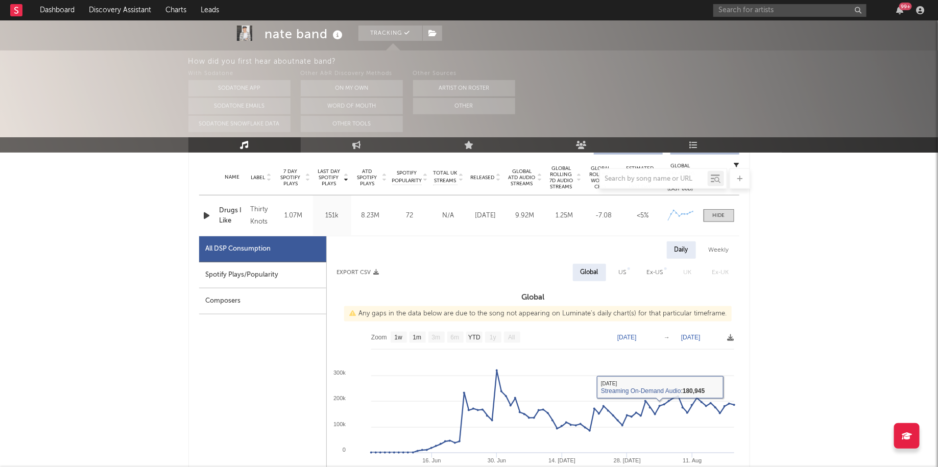
click at [310, 281] on div "Spotify Plays/Popularity" at bounding box center [262, 275] width 127 height 26
select select "1w"
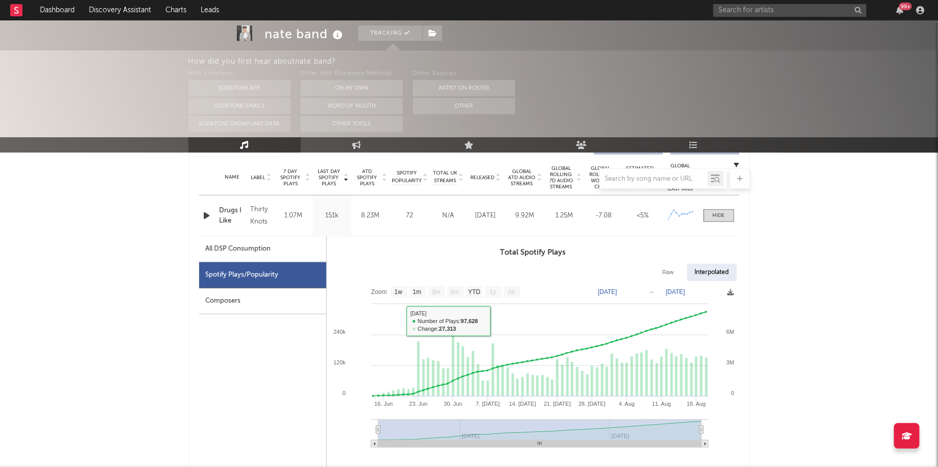
click at [274, 244] on div "All DSP Consumption" at bounding box center [262, 249] width 127 height 26
select select "1w"
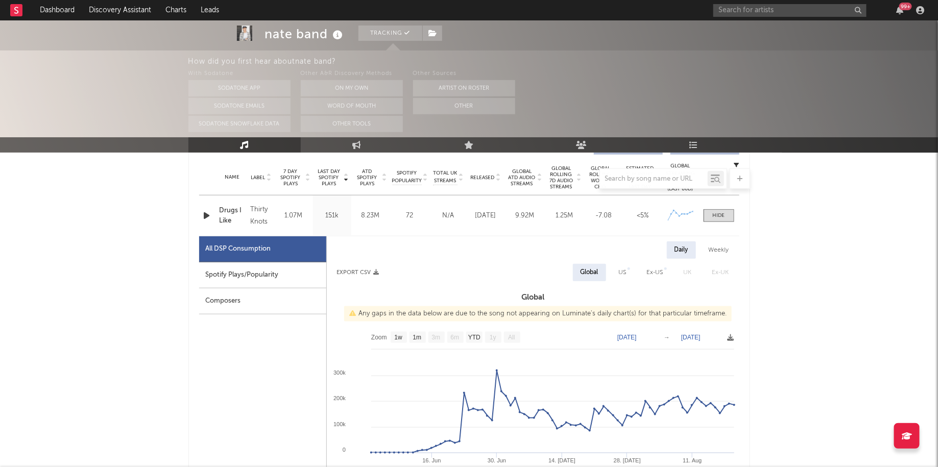
click at [270, 272] on div "Spotify Plays/Popularity" at bounding box center [262, 275] width 127 height 26
select select "1w"
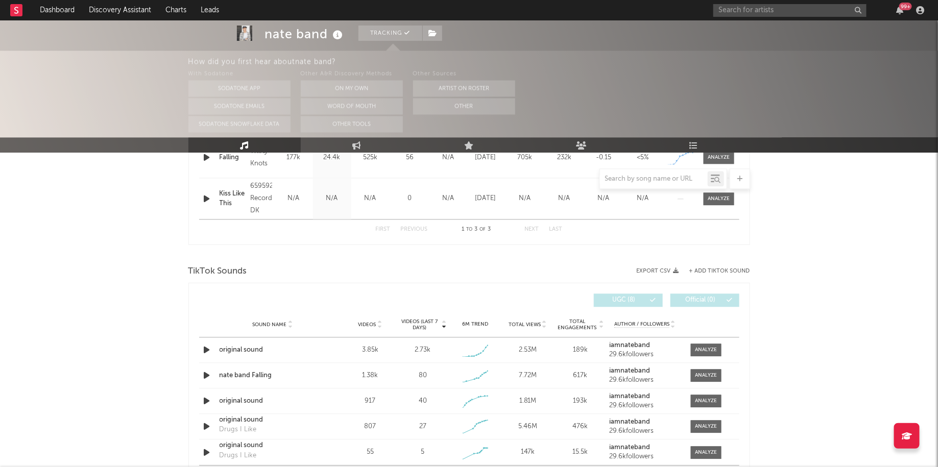
scroll to position [1005, 0]
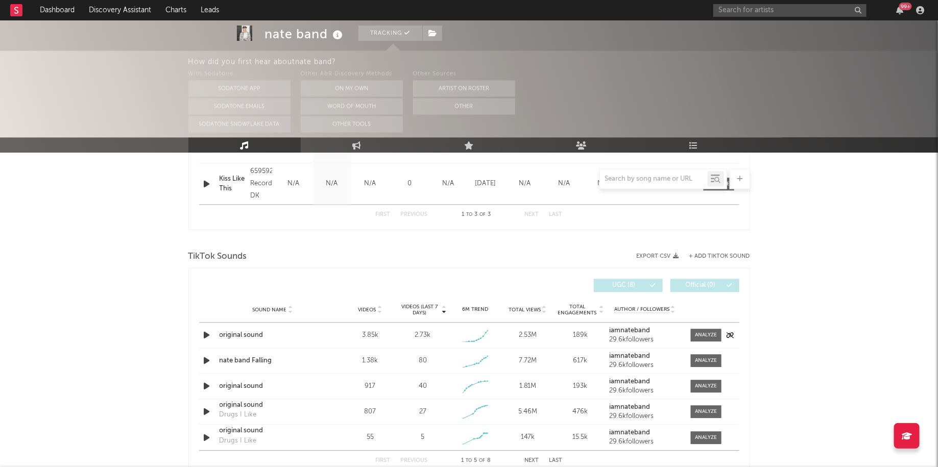
click at [715, 323] on div "Sound Name original sound Videos 3.85k Videos (last 7 days) 2.73k Weekly Growth…" at bounding box center [469, 335] width 540 height 25
click at [708, 329] on span at bounding box center [706, 335] width 31 height 13
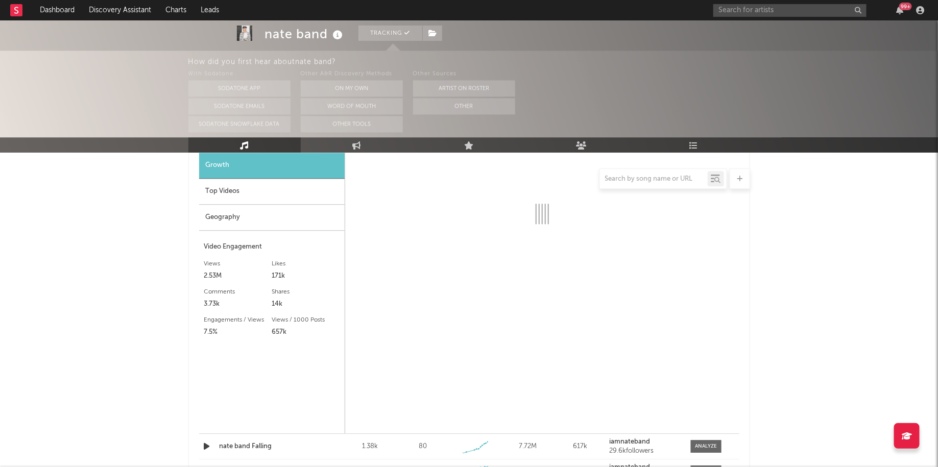
scroll to position [1205, 0]
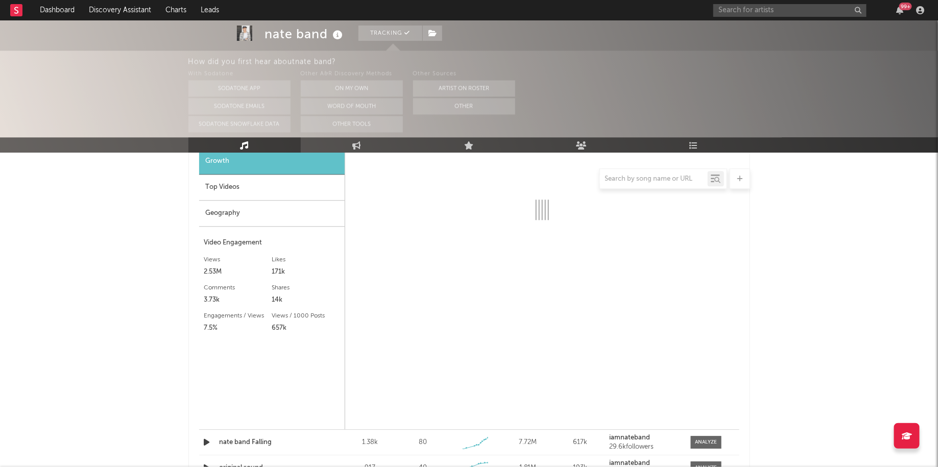
select select "1w"
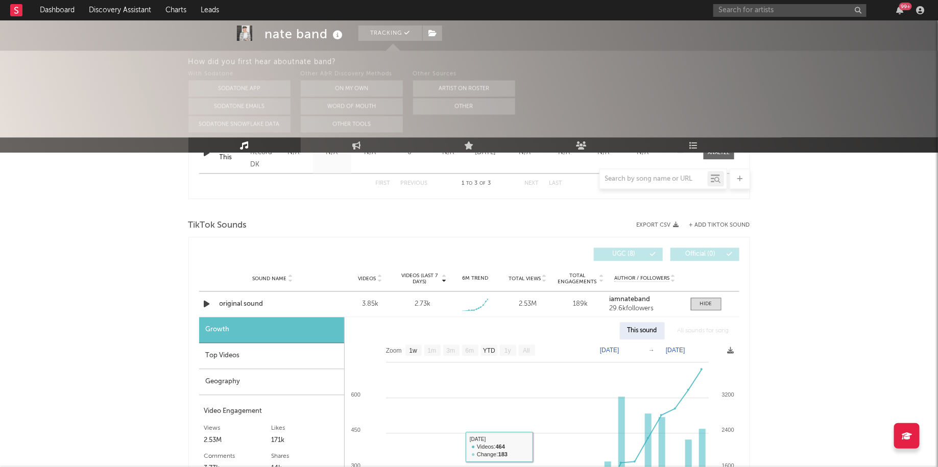
scroll to position [1022, 0]
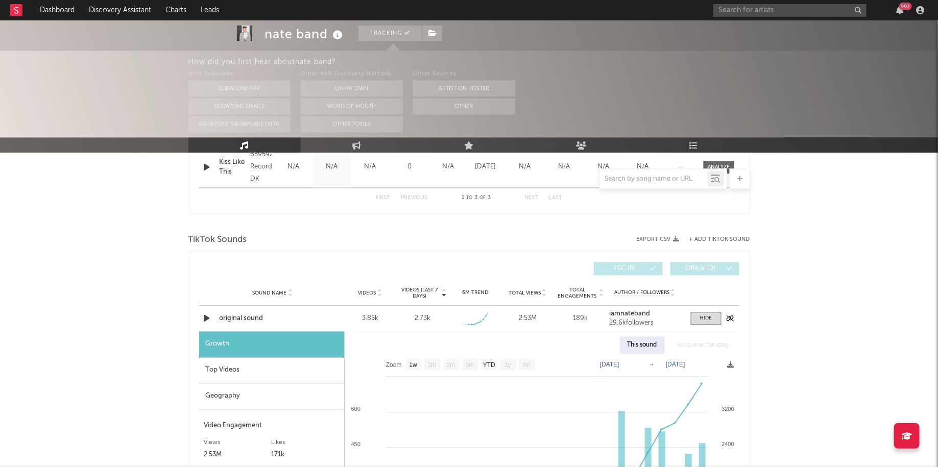
click at [251, 316] on div "original sound" at bounding box center [272, 318] width 107 height 10
